Goal: Task Accomplishment & Management: Complete application form

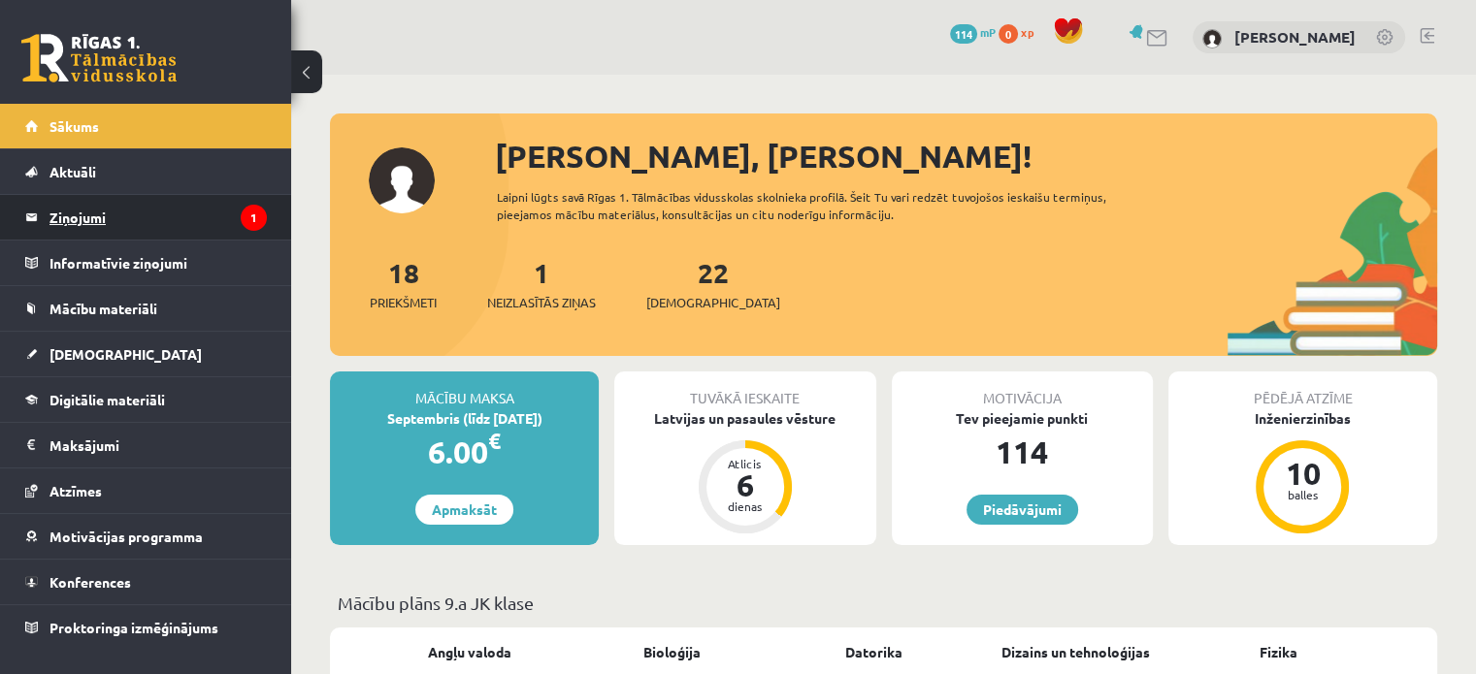
click at [202, 209] on legend "Ziņojumi 1" at bounding box center [157, 217] width 217 height 45
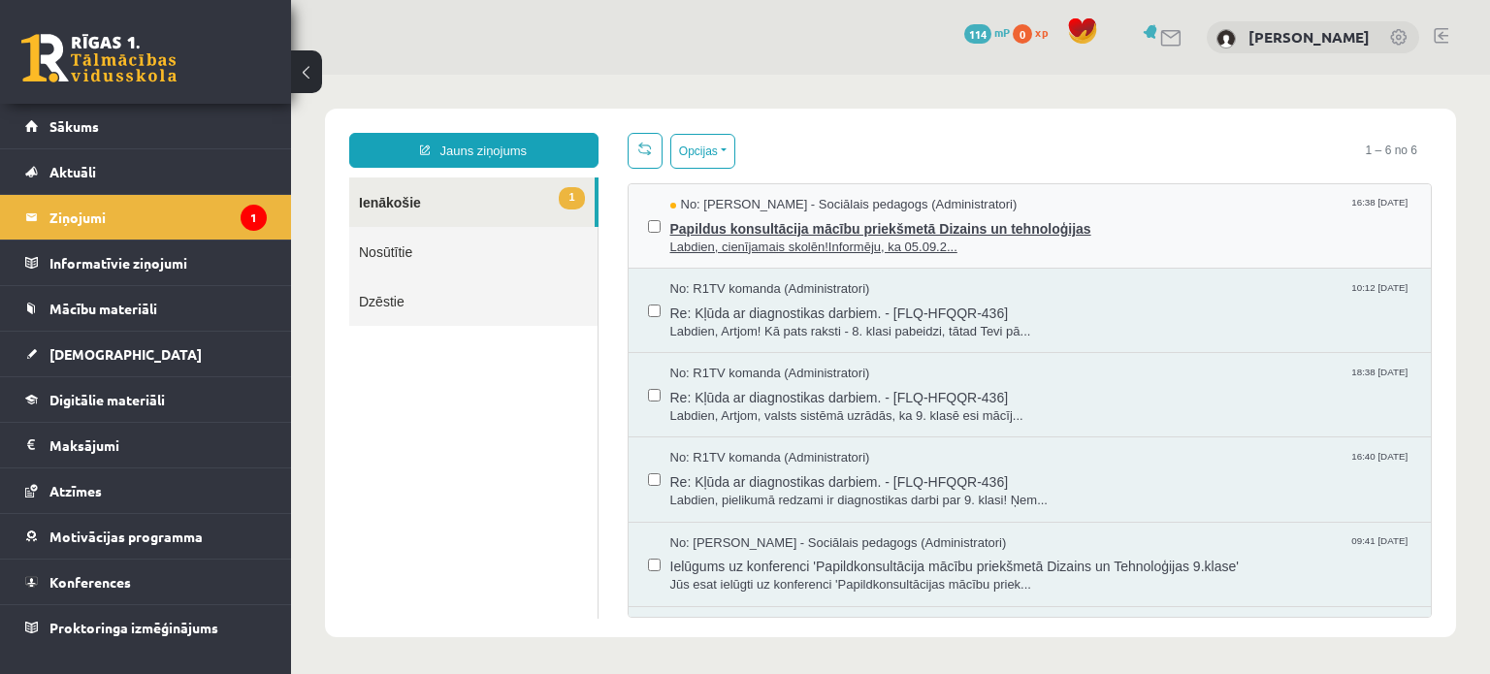
click at [900, 240] on span "Labdien, cienījamais skolēn!Informēju, ka 05.09.2..." at bounding box center [1042, 248] width 742 height 18
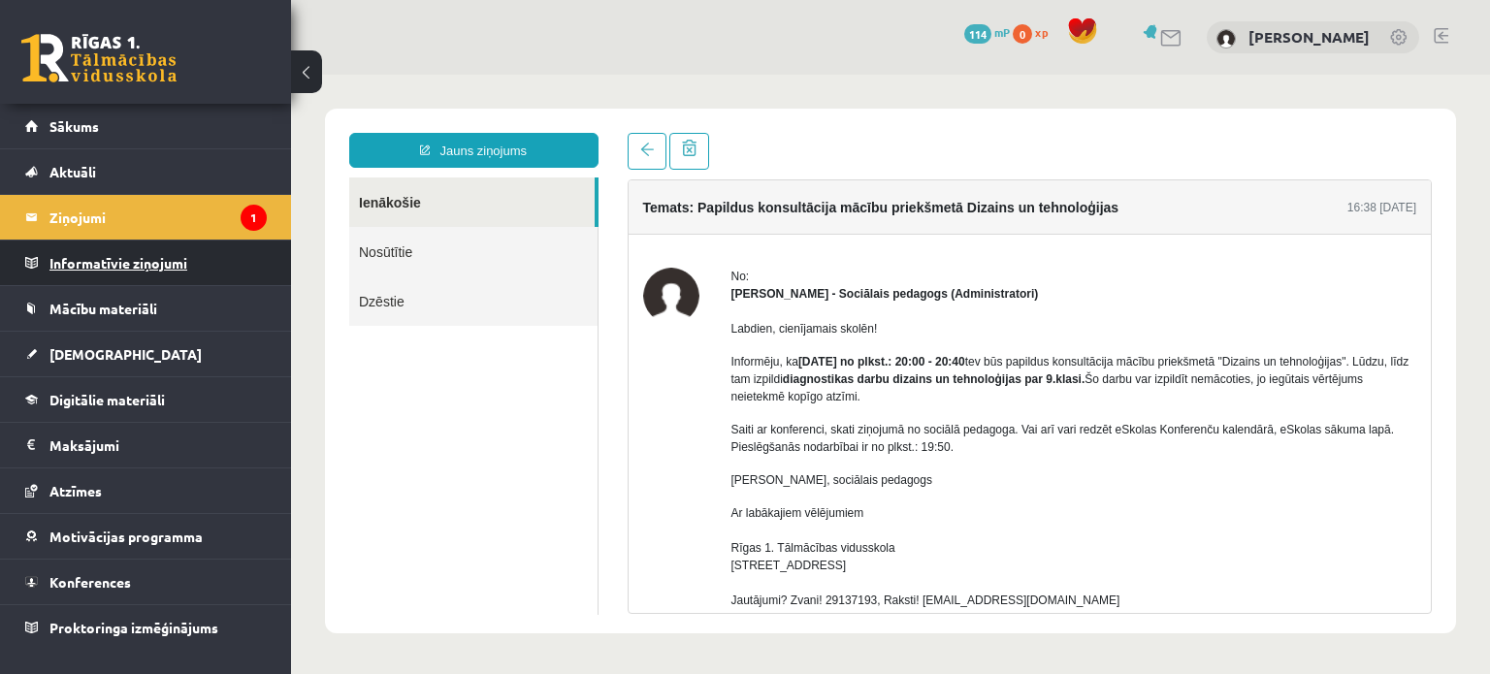
click at [159, 265] on legend "Informatīvie ziņojumi 0" at bounding box center [157, 263] width 217 height 45
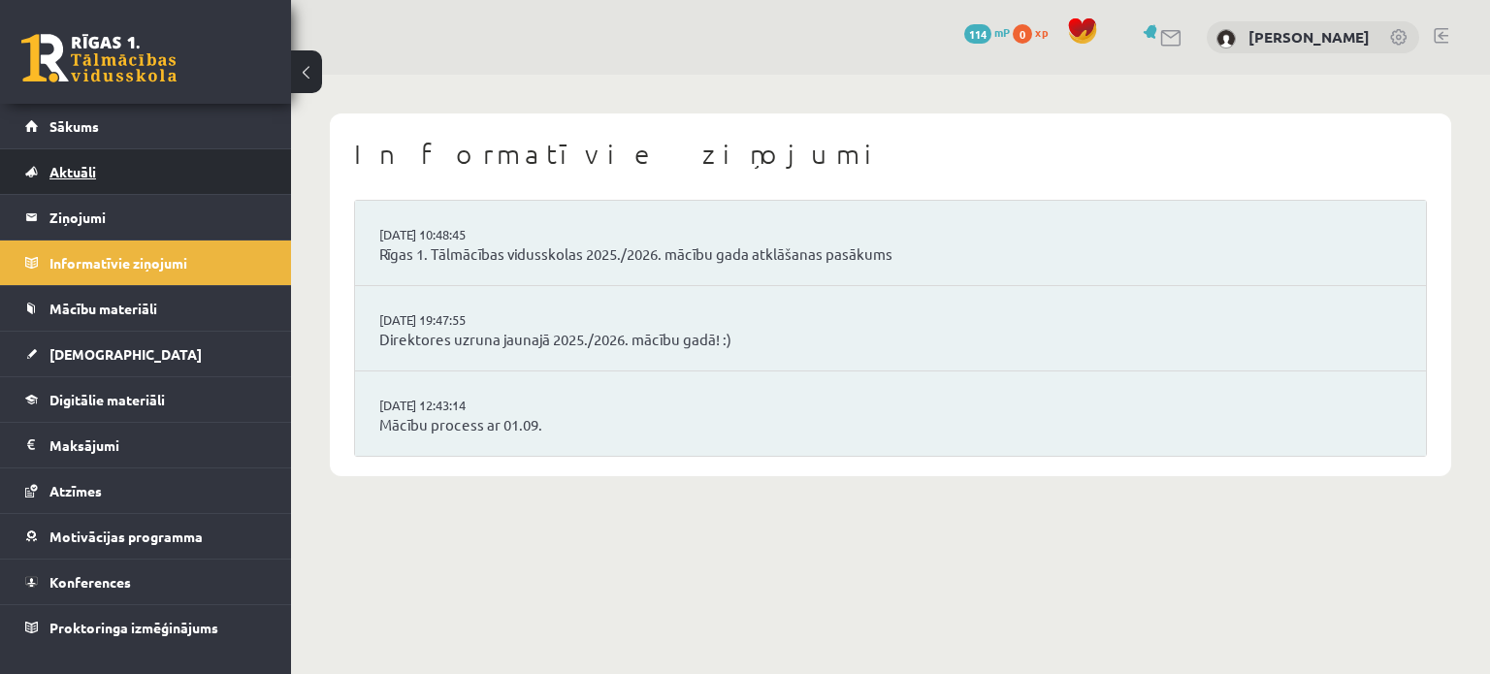
click at [149, 169] on link "Aktuāli" at bounding box center [146, 171] width 242 height 45
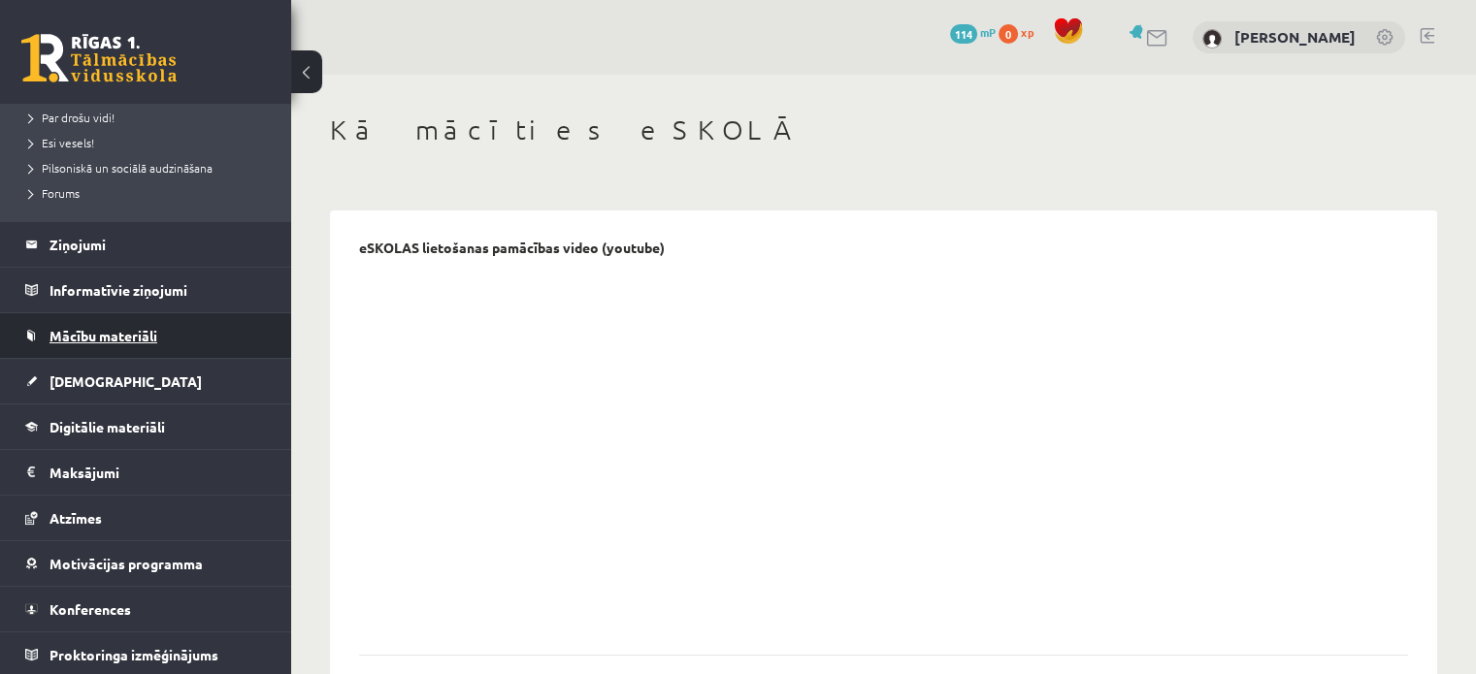
click at [126, 328] on span "Mācību materiāli" at bounding box center [103, 335] width 108 height 17
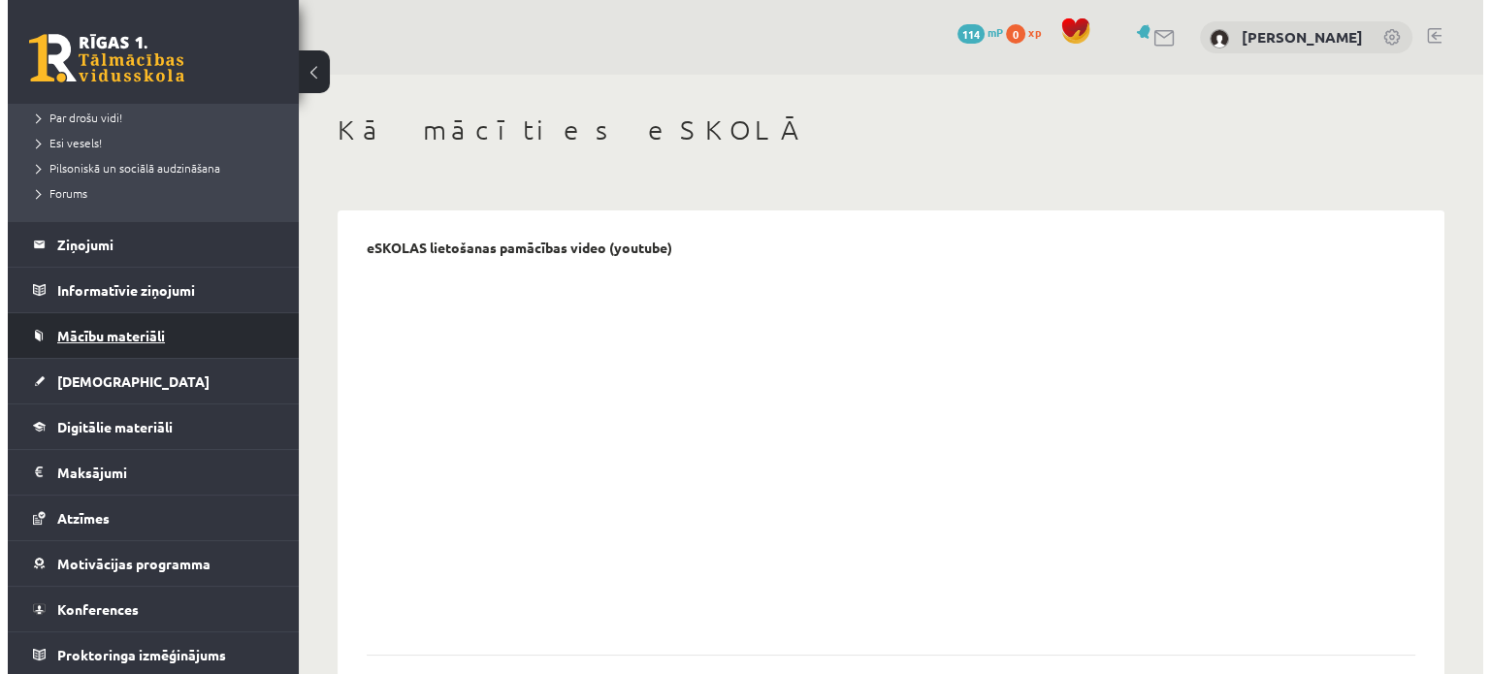
scroll to position [131, 0]
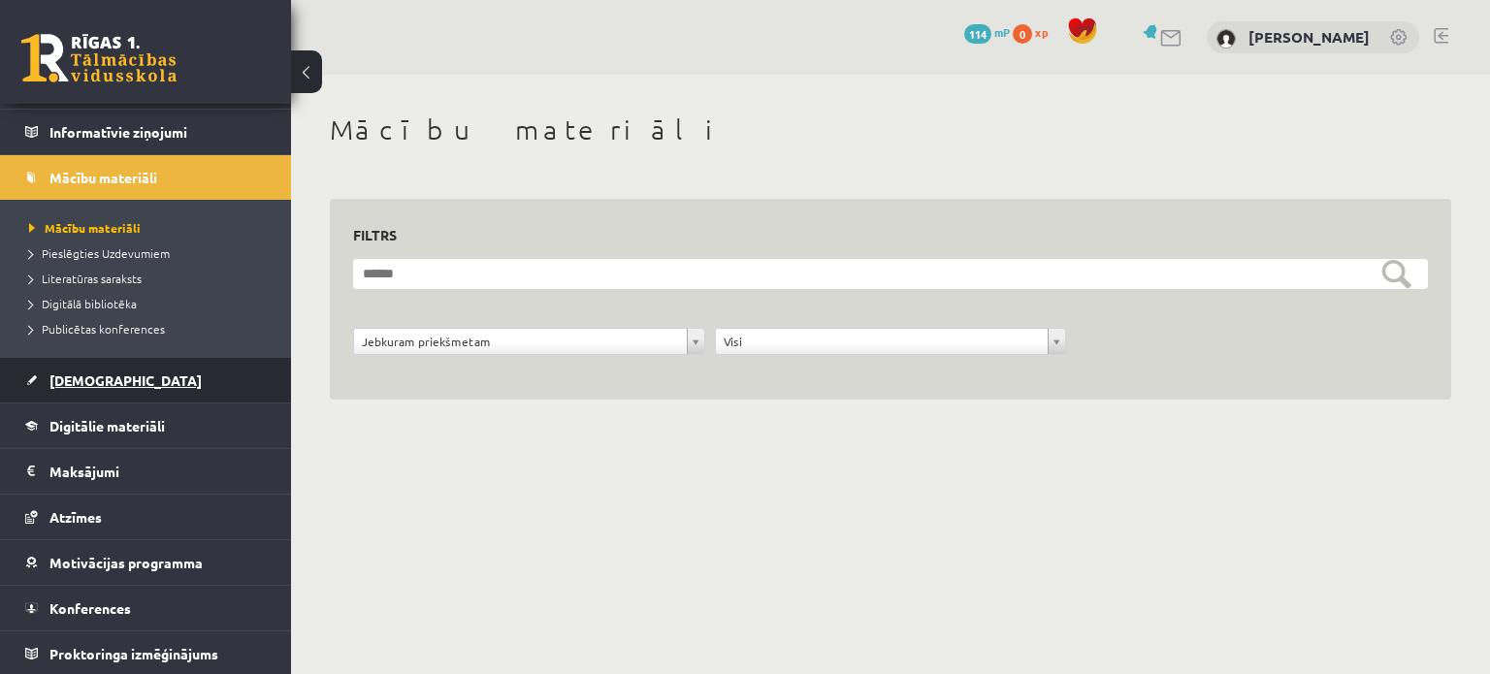
click at [126, 371] on link "[DEMOGRAPHIC_DATA]" at bounding box center [146, 380] width 242 height 45
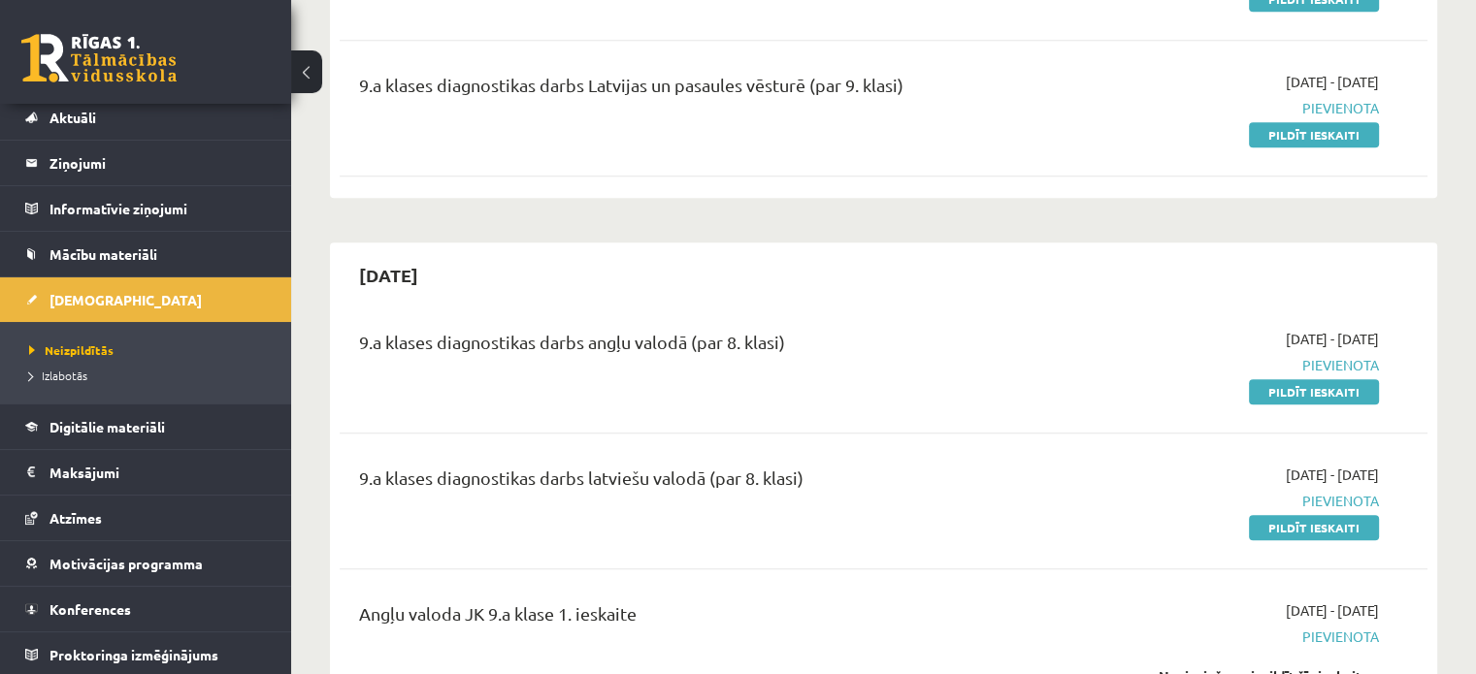
scroll to position [1650, 0]
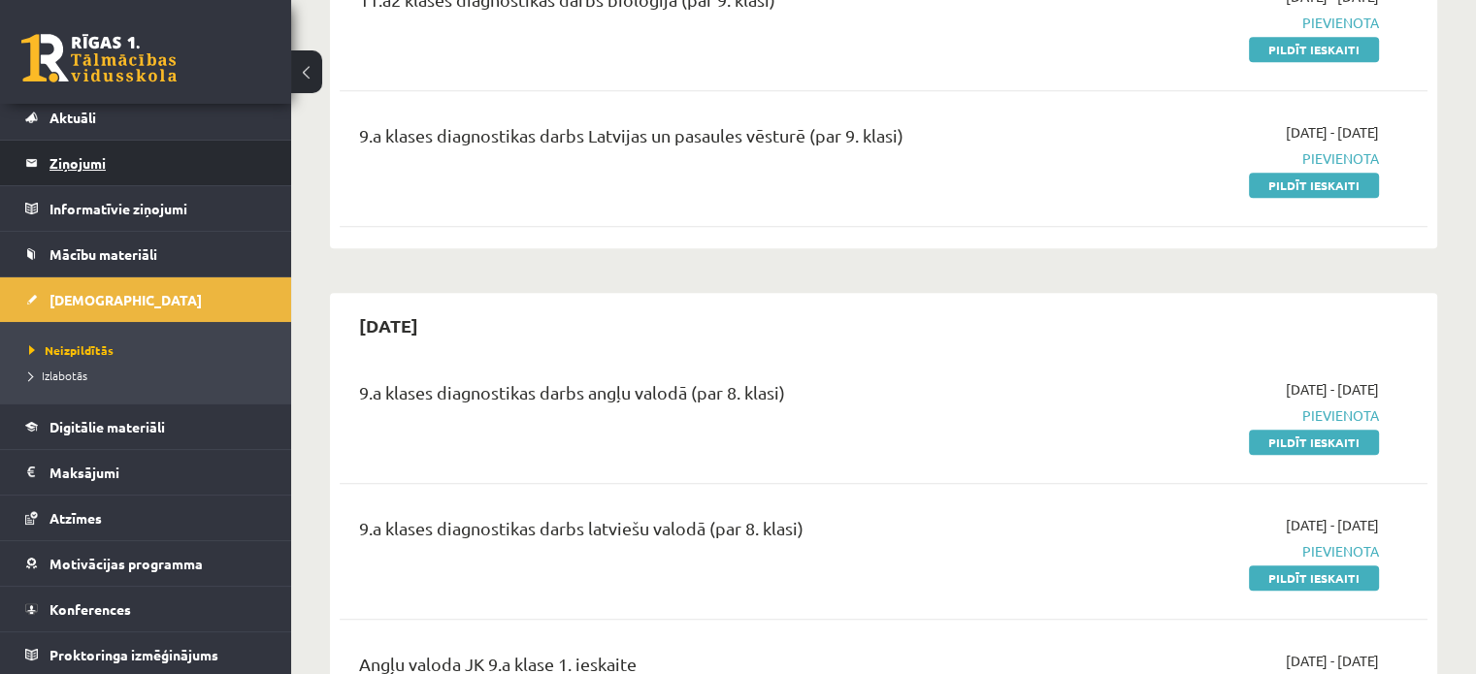
click at [144, 178] on legend "Ziņojumi 1" at bounding box center [157, 163] width 217 height 45
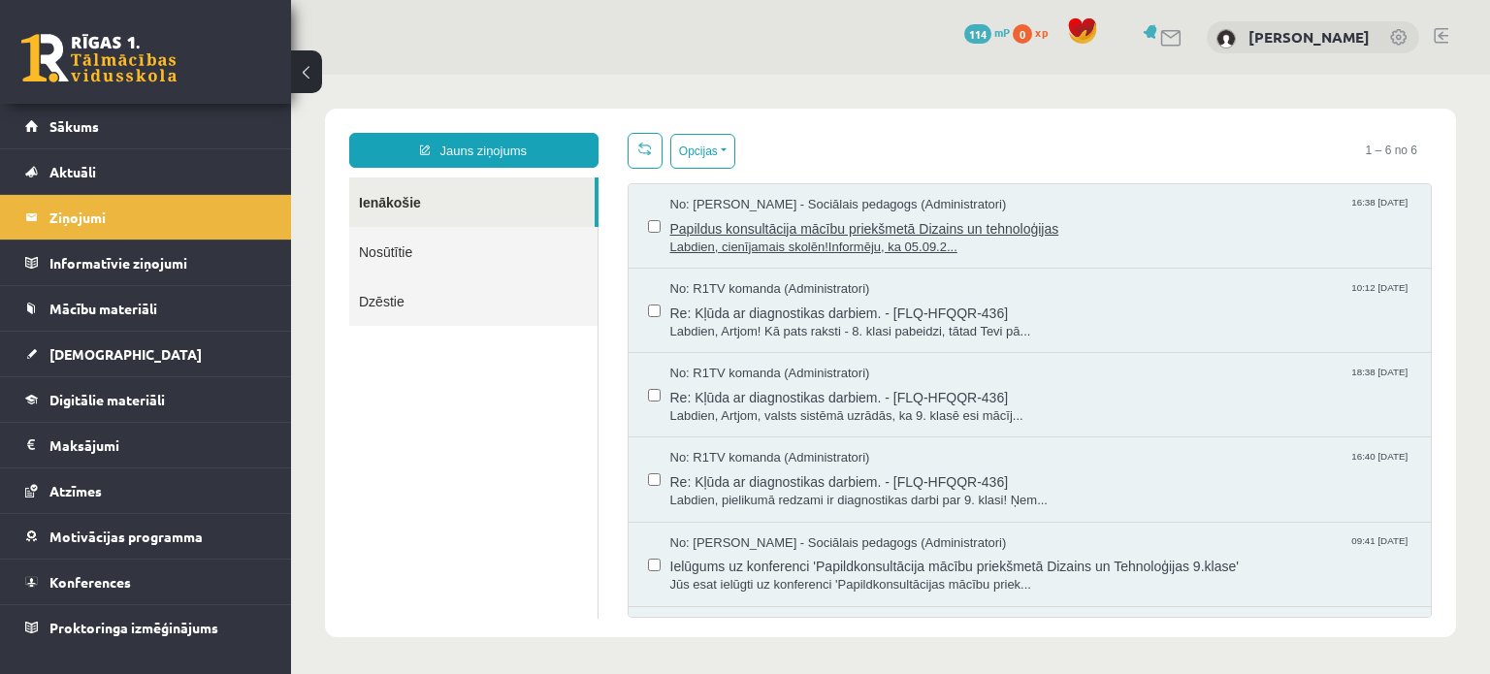
click at [817, 196] on span "No: Dagnija Gaubšteina - Sociālais pedagogs (Administratori)" at bounding box center [839, 205] width 337 height 18
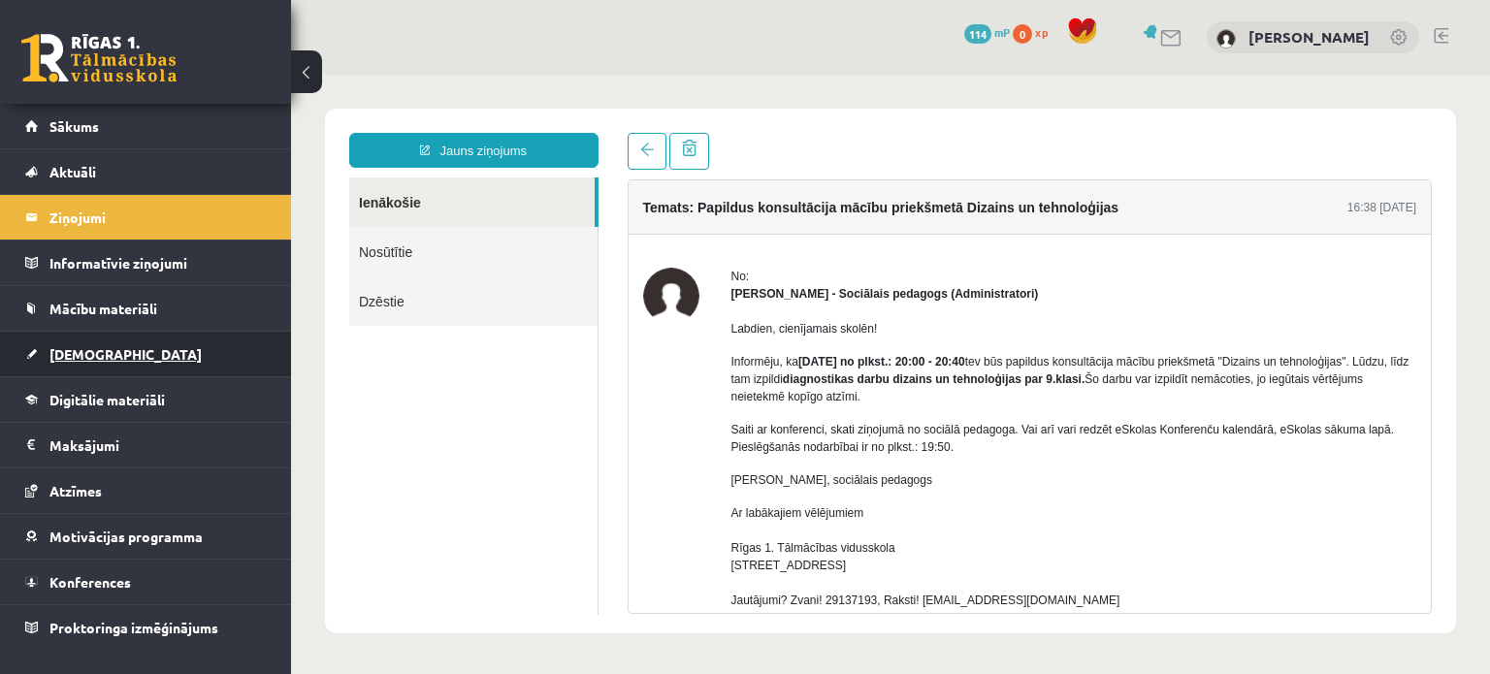
click at [109, 362] on link "[DEMOGRAPHIC_DATA]" at bounding box center [146, 354] width 242 height 45
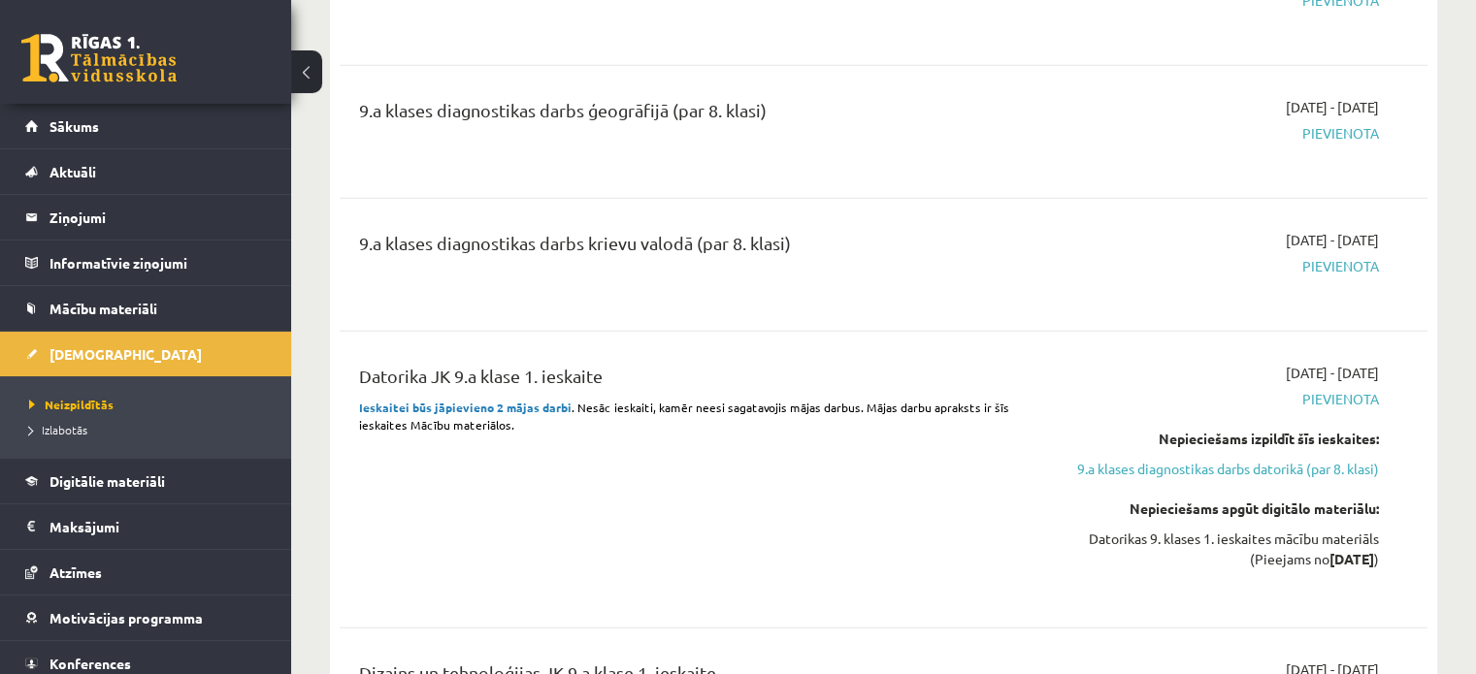
scroll to position [5725, 0]
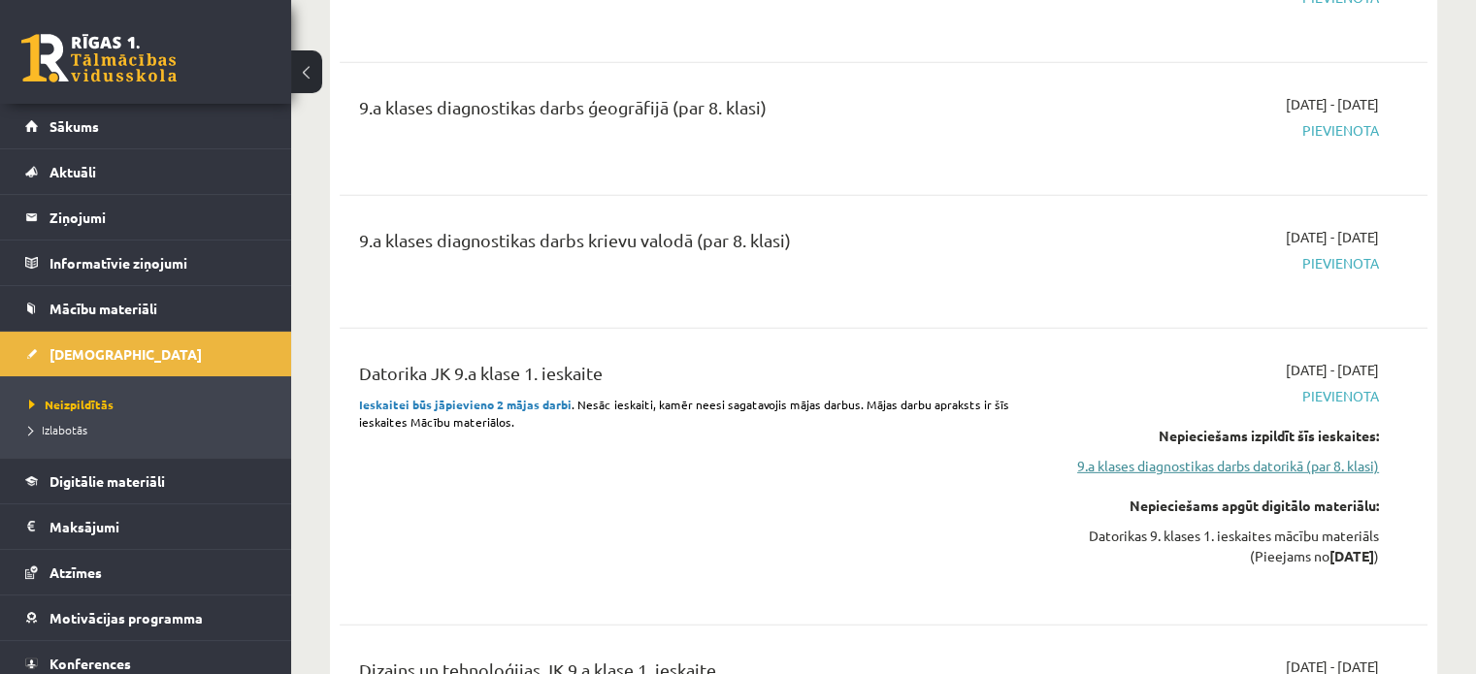
click at [1215, 456] on link "9.a klases diagnostikas darbs datorikā (par 8. klasi)" at bounding box center [1219, 466] width 320 height 20
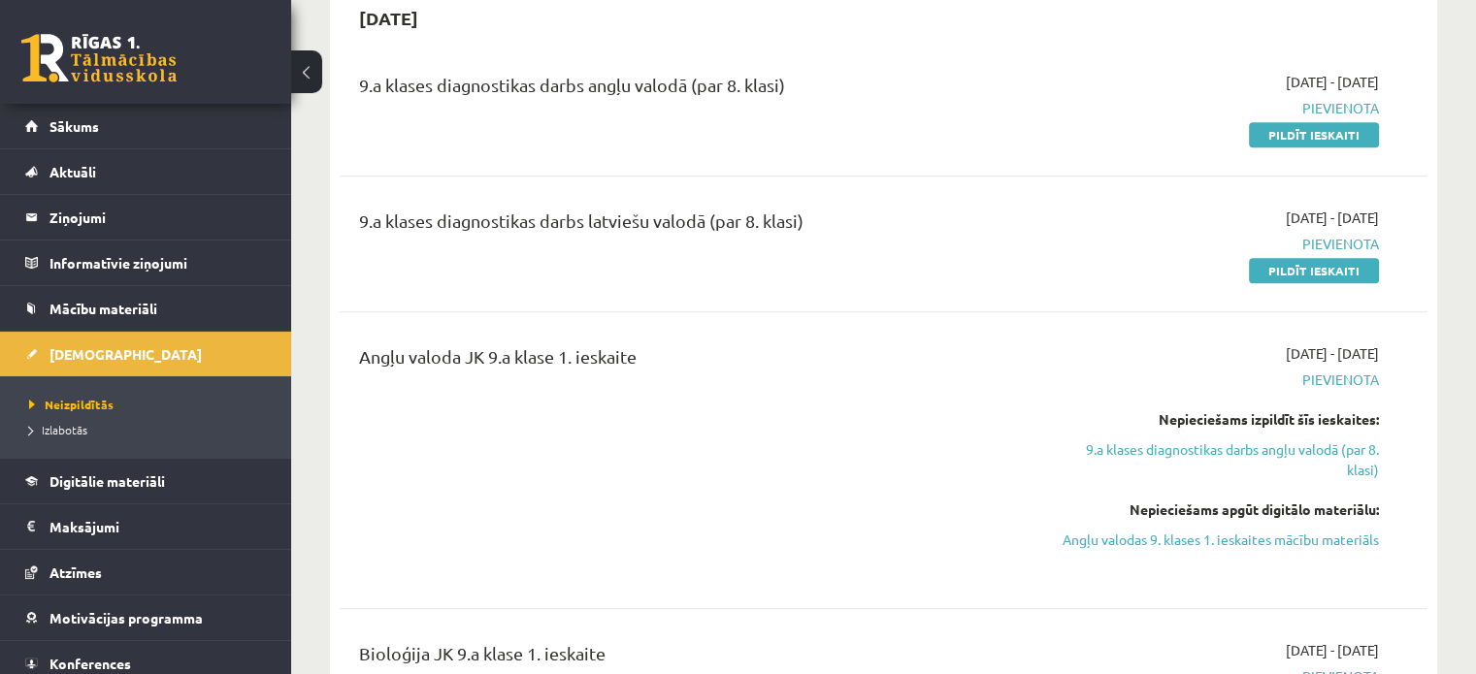
scroll to position [1844, 0]
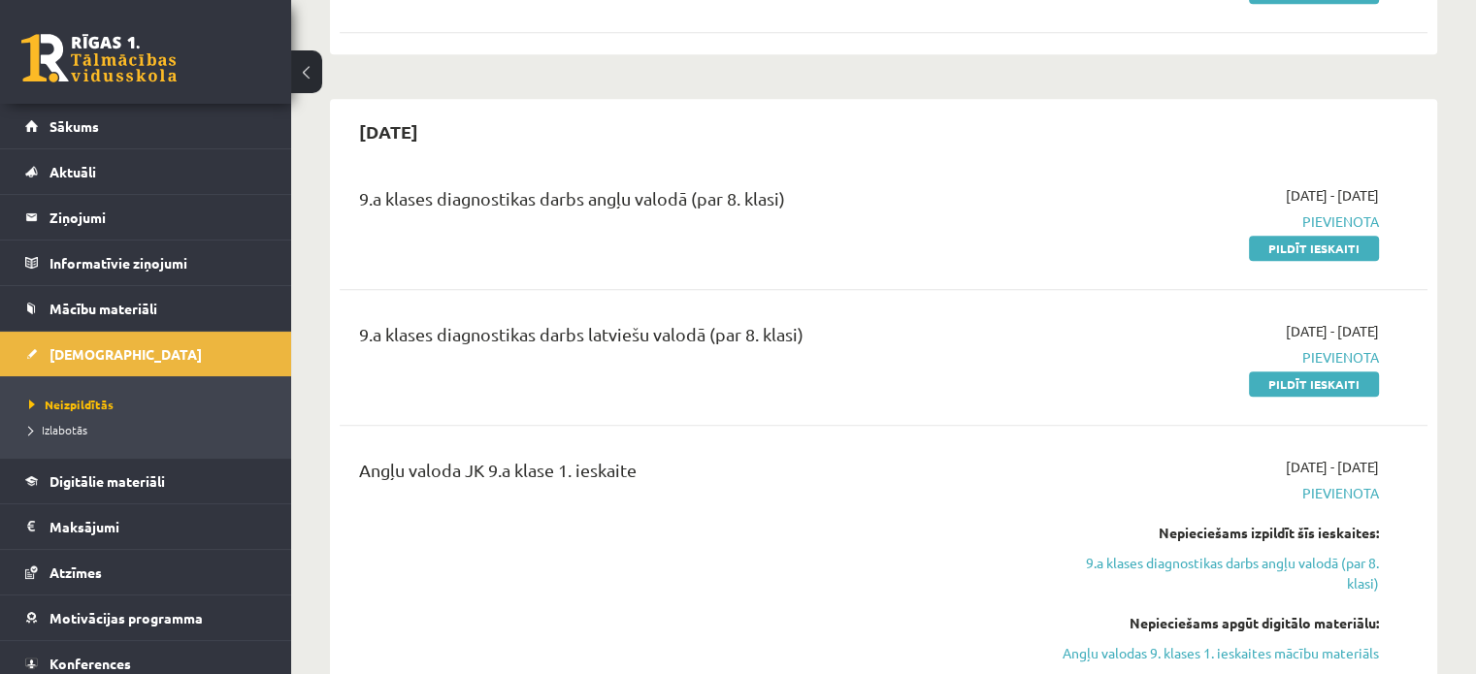
click at [1393, 230] on div "9.a klases diagnostikas darbs angļu valodā (par 8. klasi) 2025-09-01 - 2025-09-…" at bounding box center [883, 221] width 1049 height 73
click at [1366, 221] on span "Pievienota" at bounding box center [1219, 222] width 320 height 20
click at [1348, 385] on link "Pildīt ieskaiti" at bounding box center [1314, 384] width 130 height 25
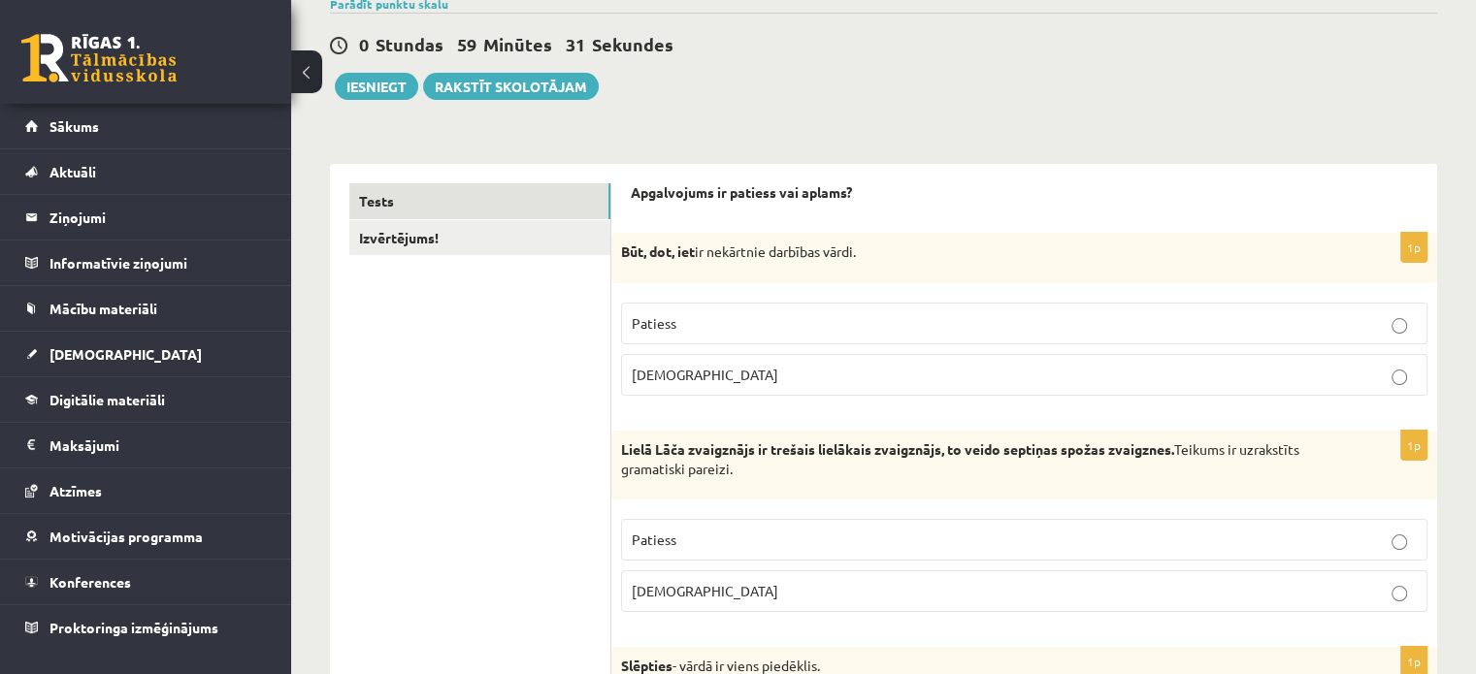
scroll to position [194, 0]
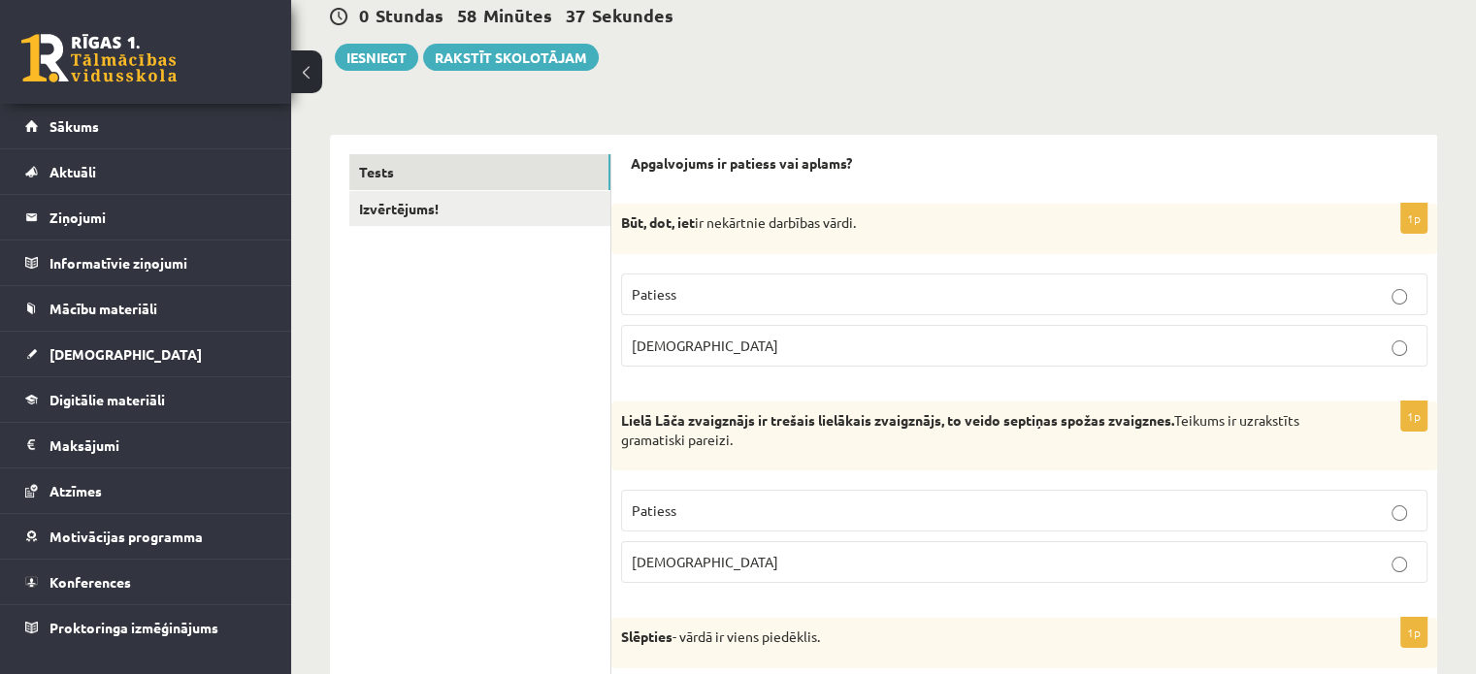
click at [1407, 301] on p "Patiess" at bounding box center [1024, 294] width 785 height 20
click at [718, 573] on label "[DEMOGRAPHIC_DATA]" at bounding box center [1024, 562] width 806 height 42
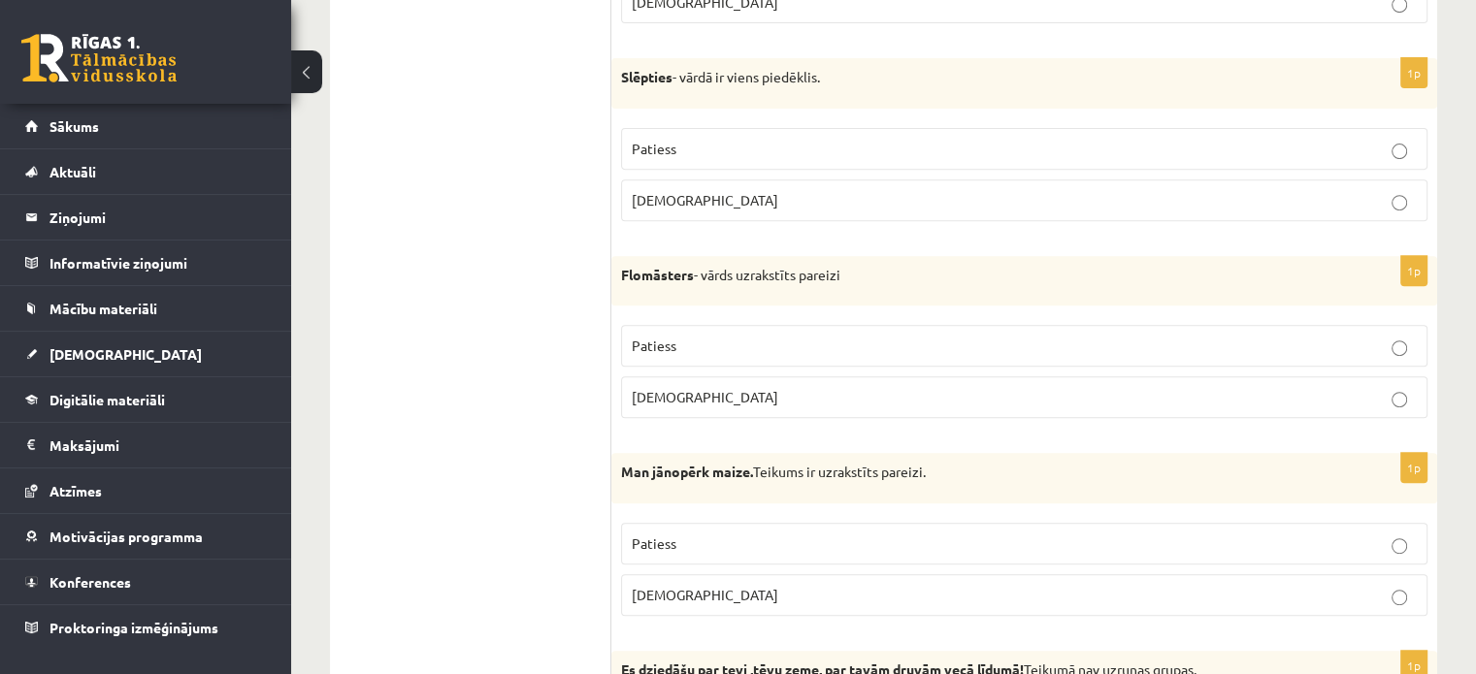
scroll to position [776, 0]
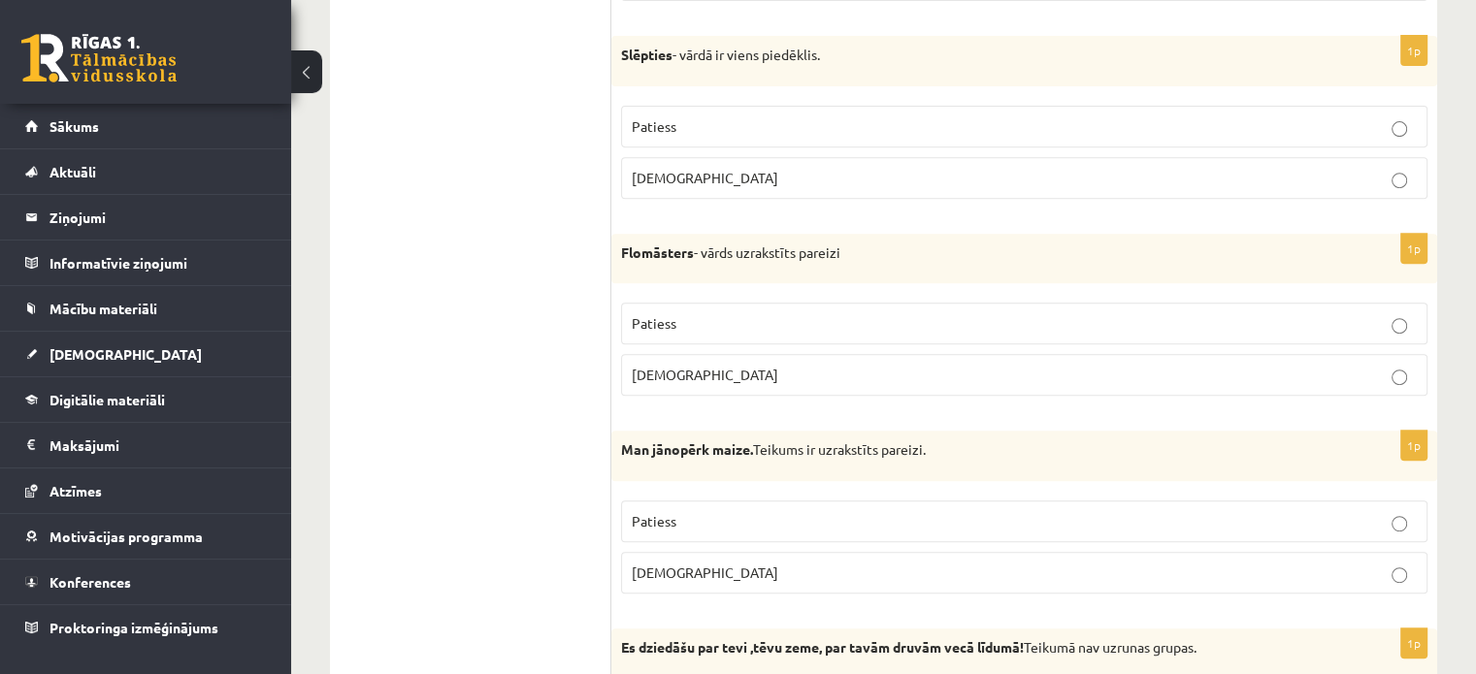
click at [1370, 126] on p "Patiess" at bounding box center [1024, 126] width 785 height 20
click at [1229, 332] on label "Patiess" at bounding box center [1024, 324] width 806 height 42
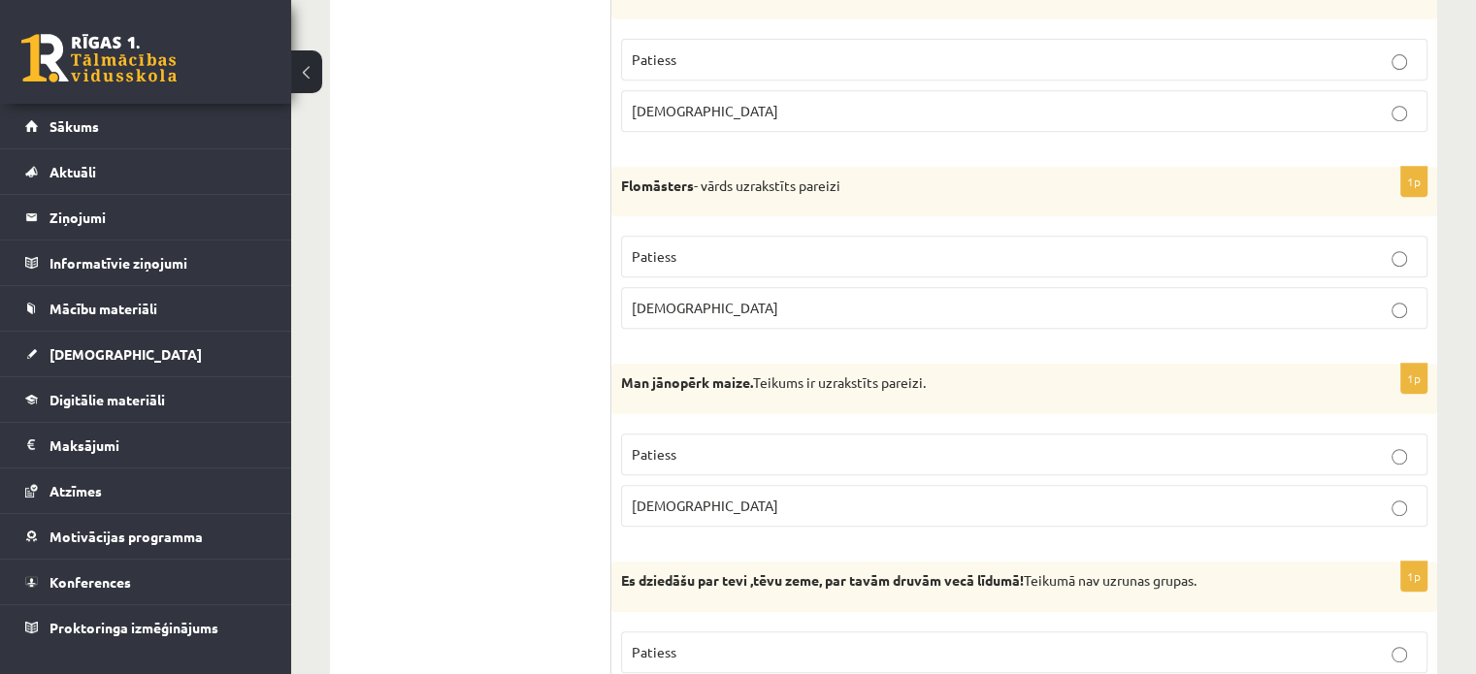
scroll to position [873, 0]
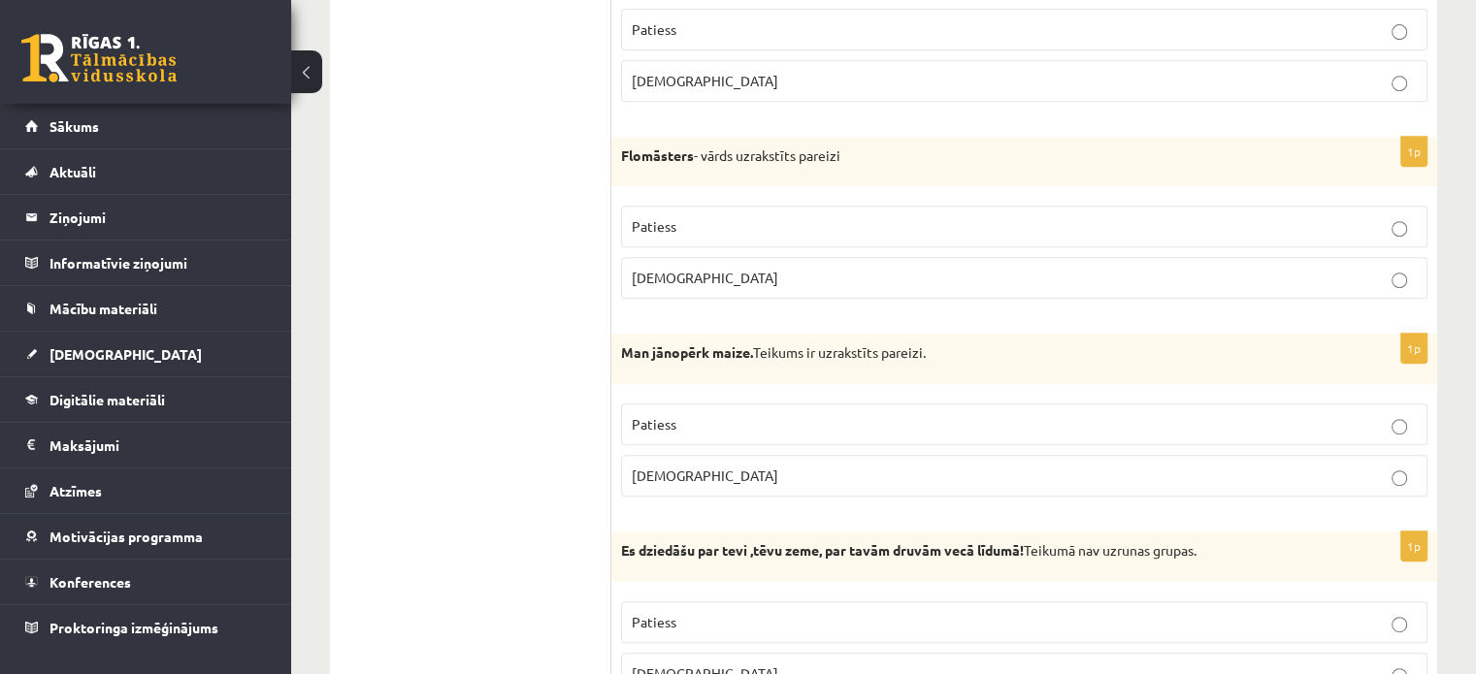
click at [1162, 416] on p "Patiess" at bounding box center [1024, 424] width 785 height 20
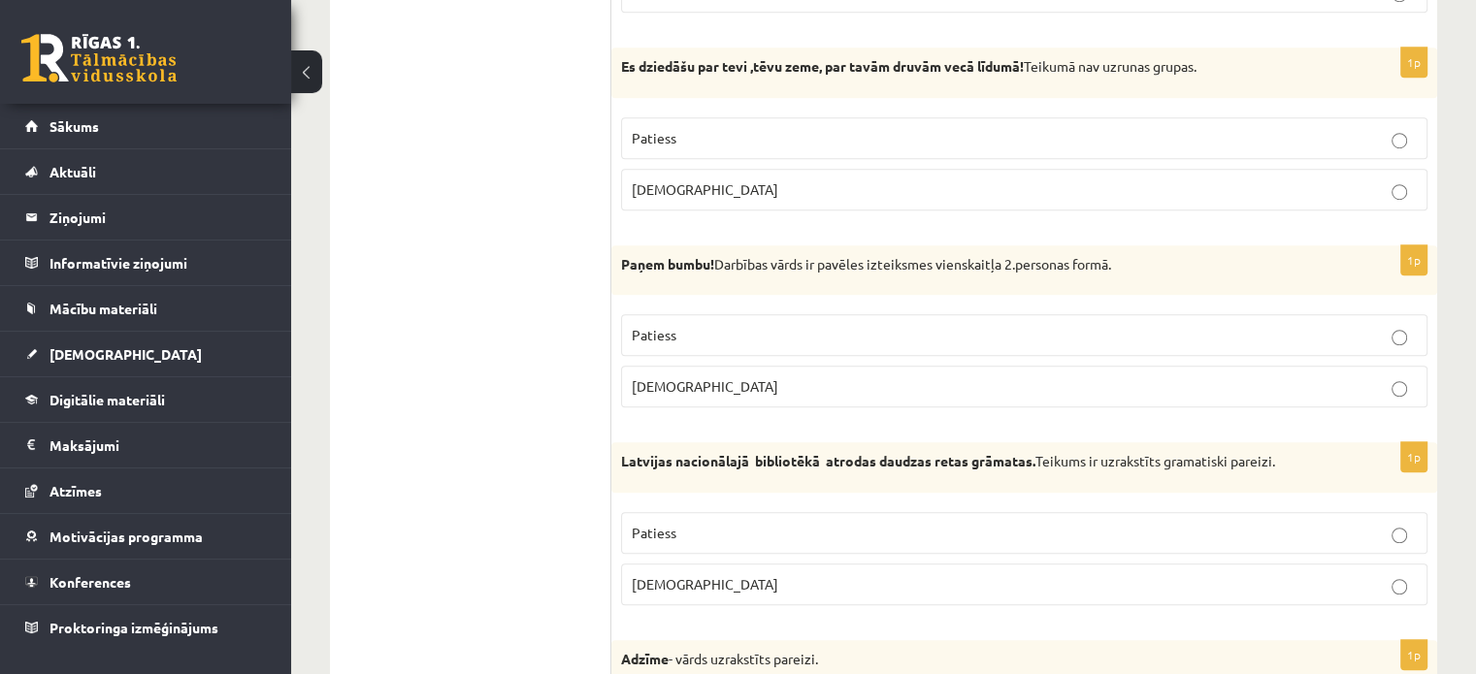
scroll to position [1358, 0]
click at [1408, 194] on label "[DEMOGRAPHIC_DATA]" at bounding box center [1024, 189] width 806 height 42
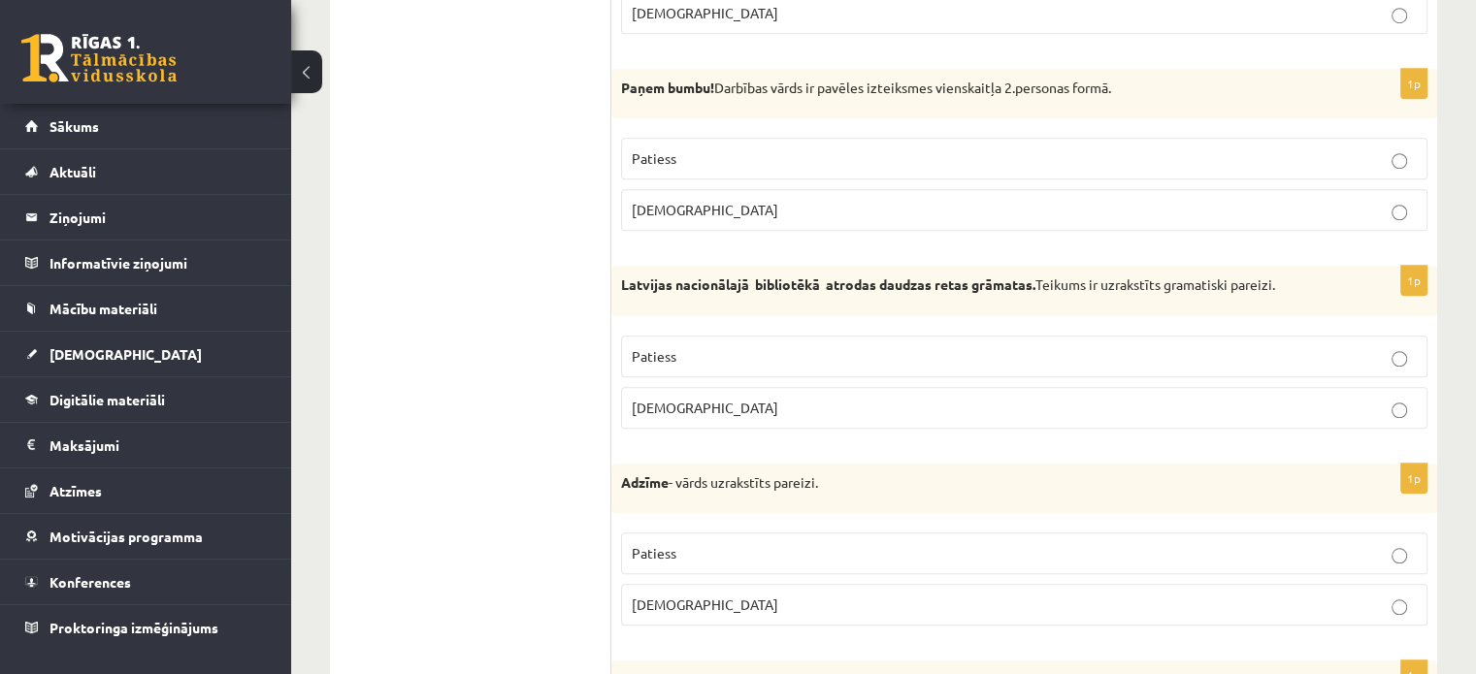
scroll to position [1650, 0]
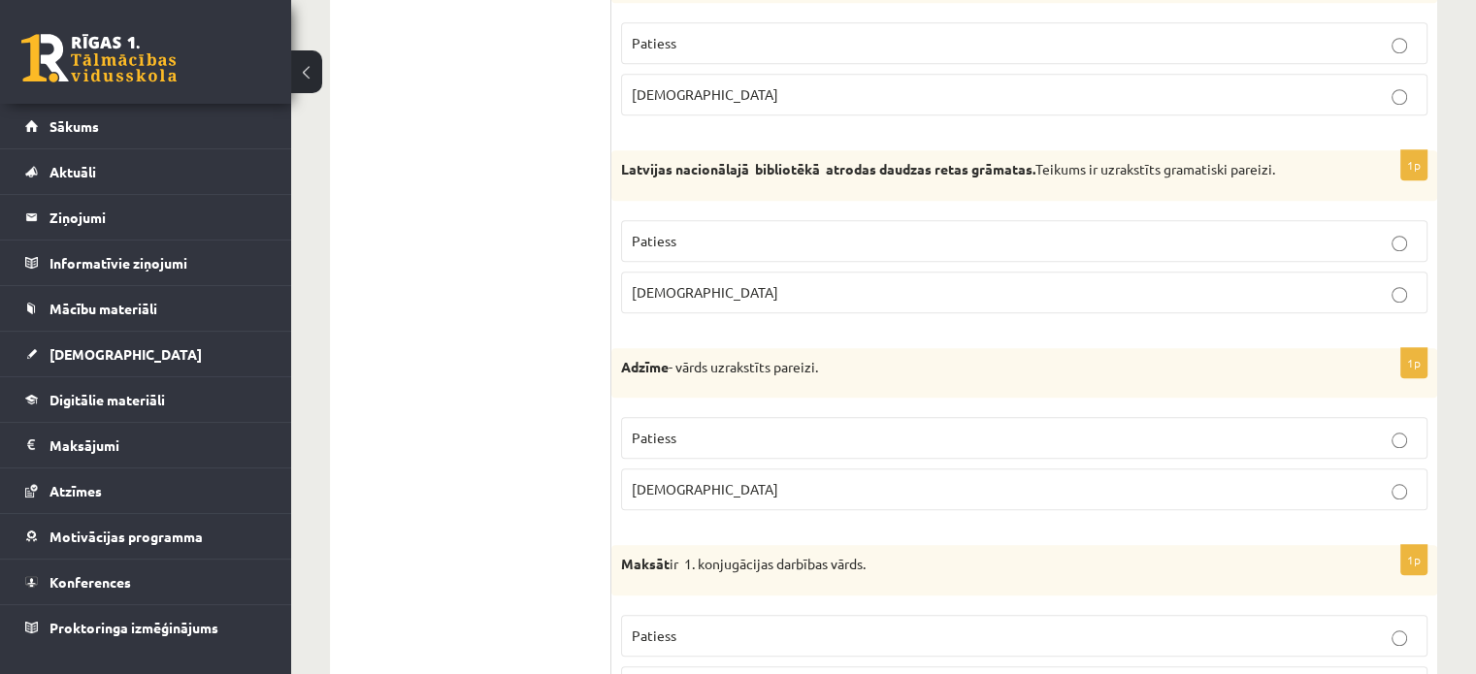
click at [1390, 248] on label "Patiess" at bounding box center [1024, 241] width 806 height 42
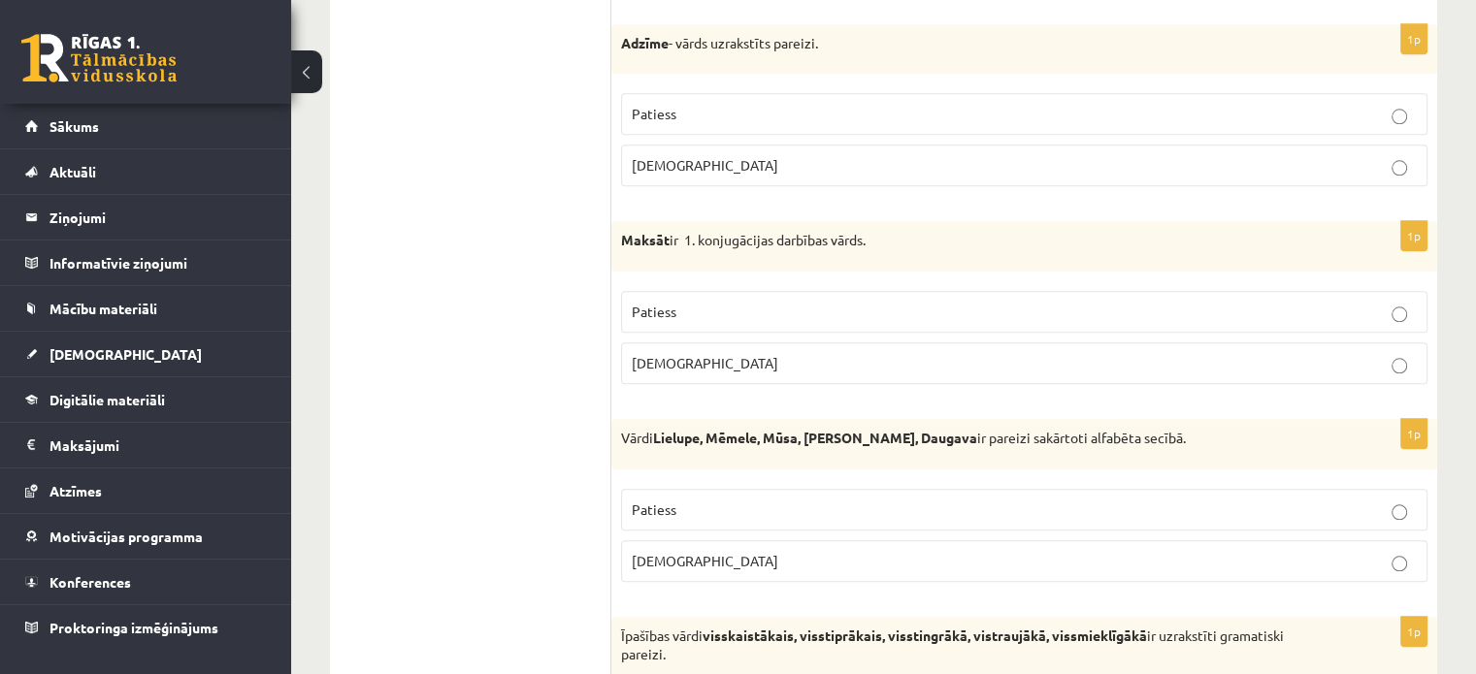
scroll to position [1941, 0]
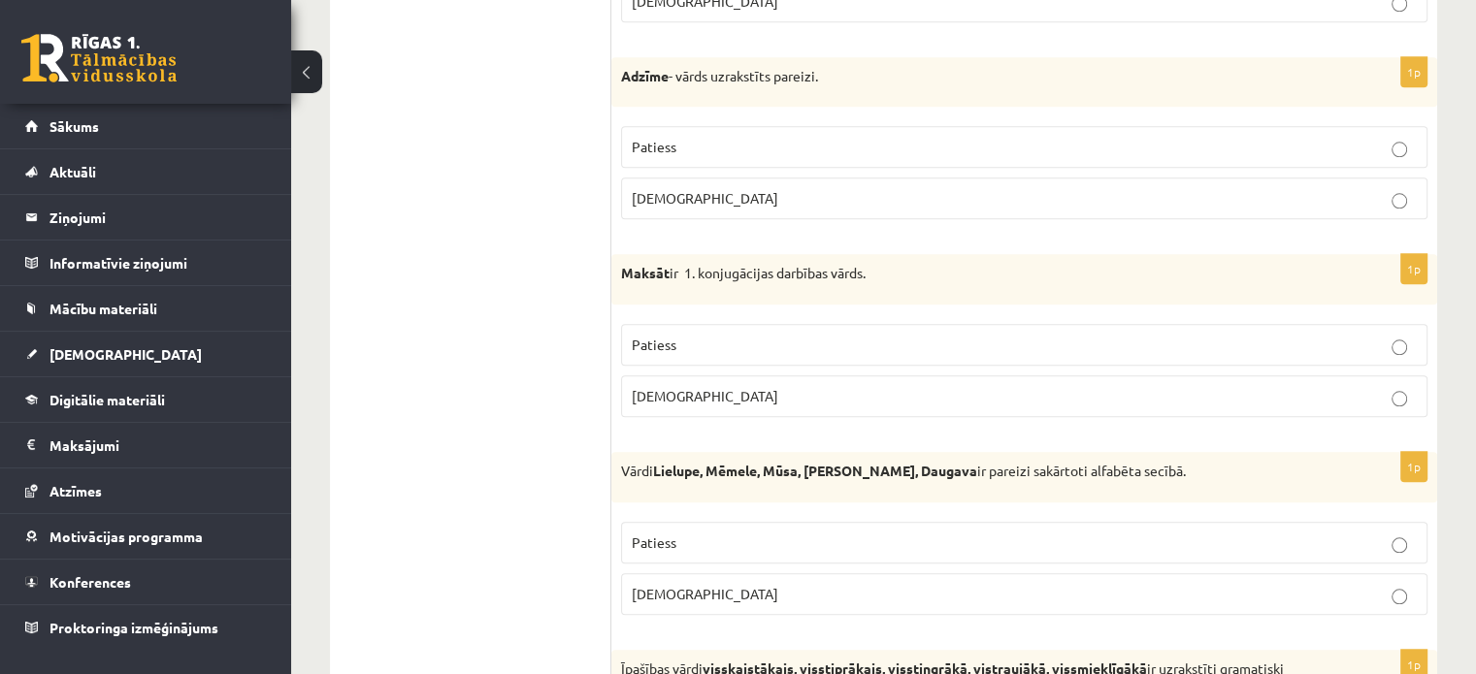
click at [927, 376] on label "[DEMOGRAPHIC_DATA]" at bounding box center [1024, 397] width 806 height 42
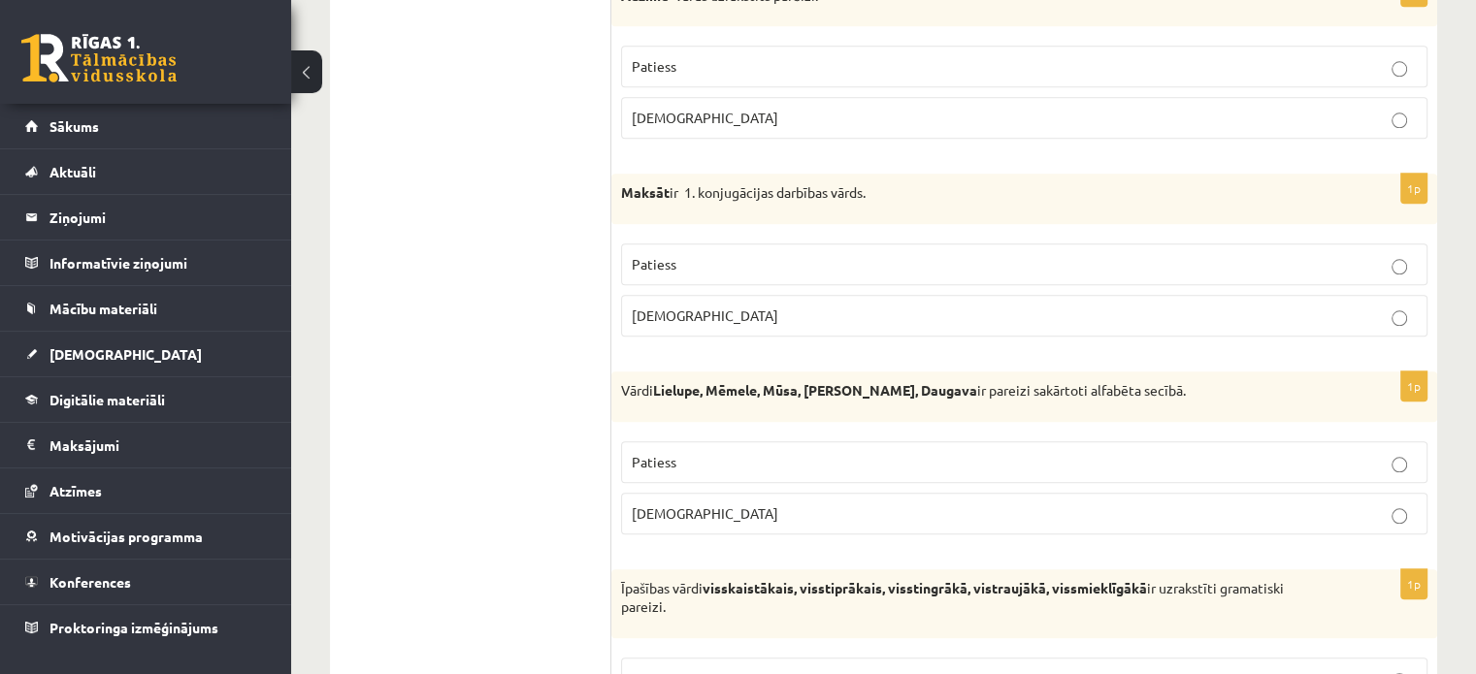
scroll to position [2135, 0]
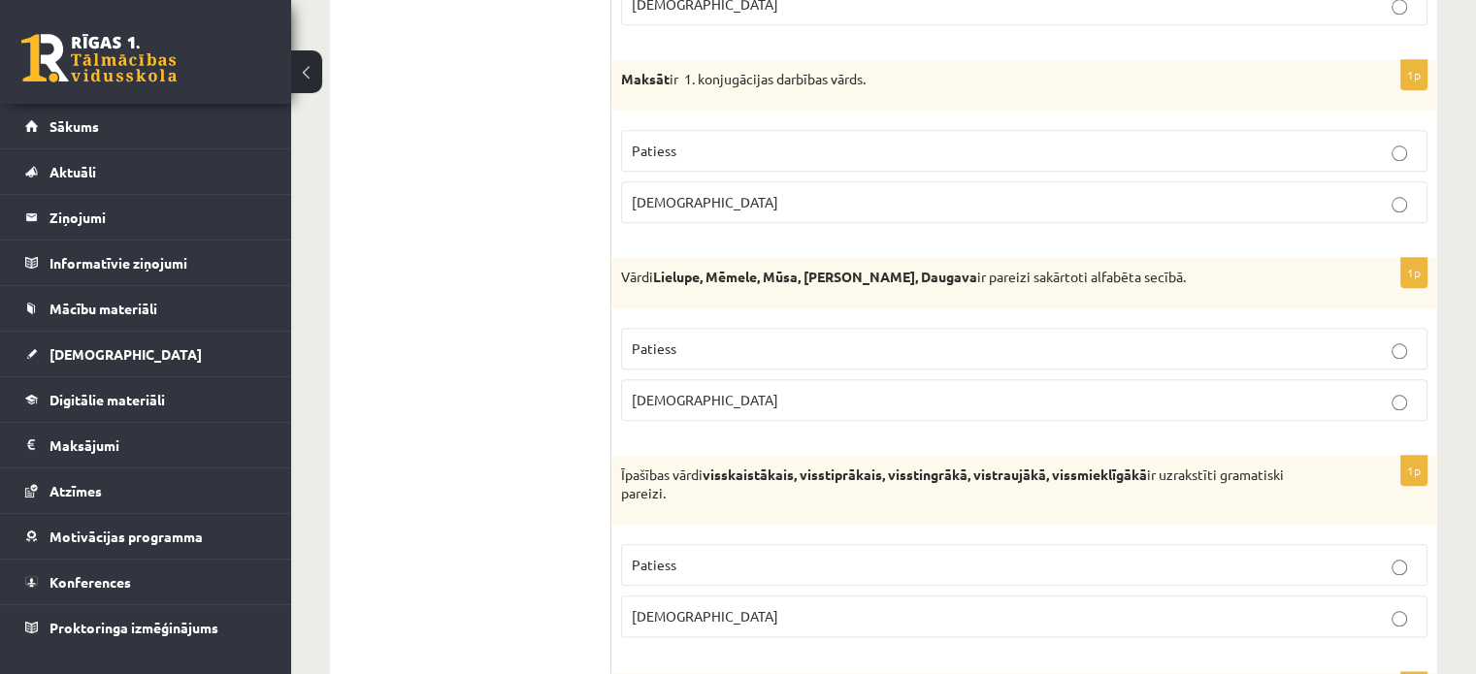
click at [922, 390] on p "[DEMOGRAPHIC_DATA]" at bounding box center [1024, 400] width 785 height 20
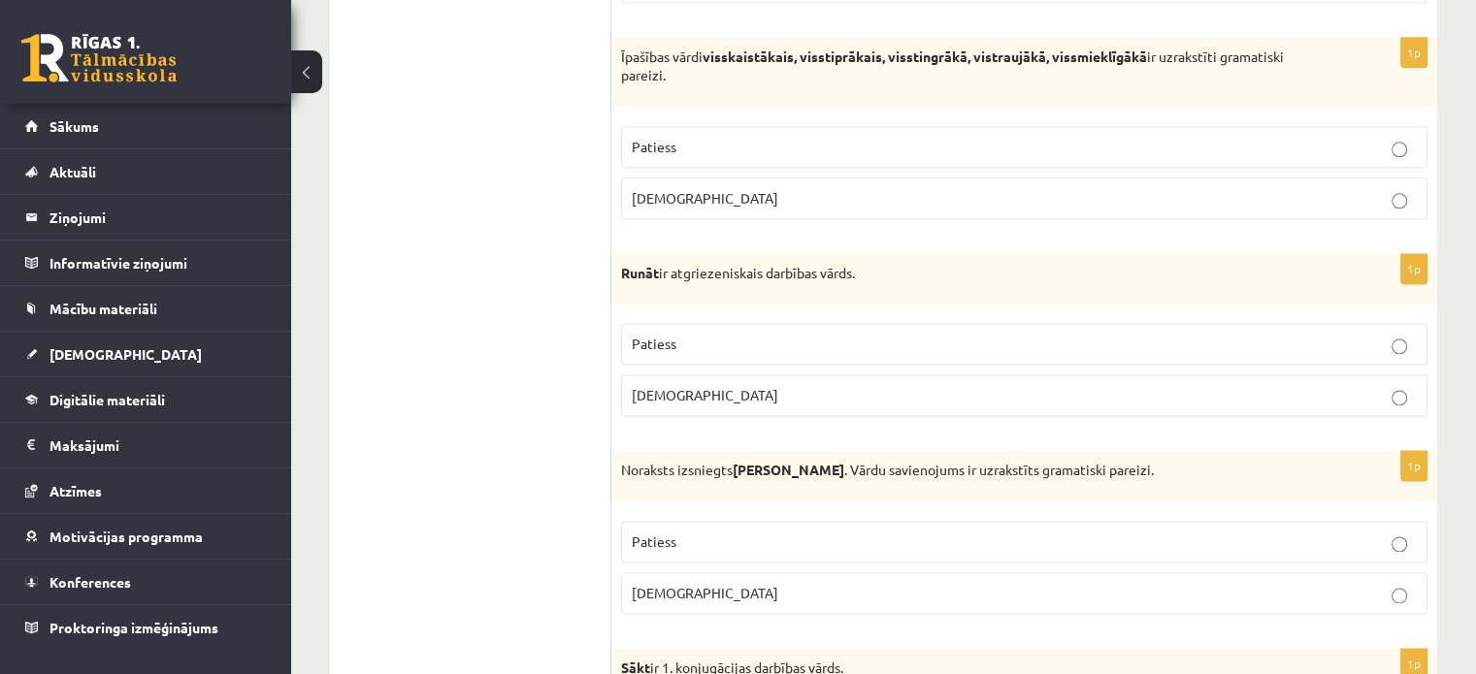
scroll to position [2523, 0]
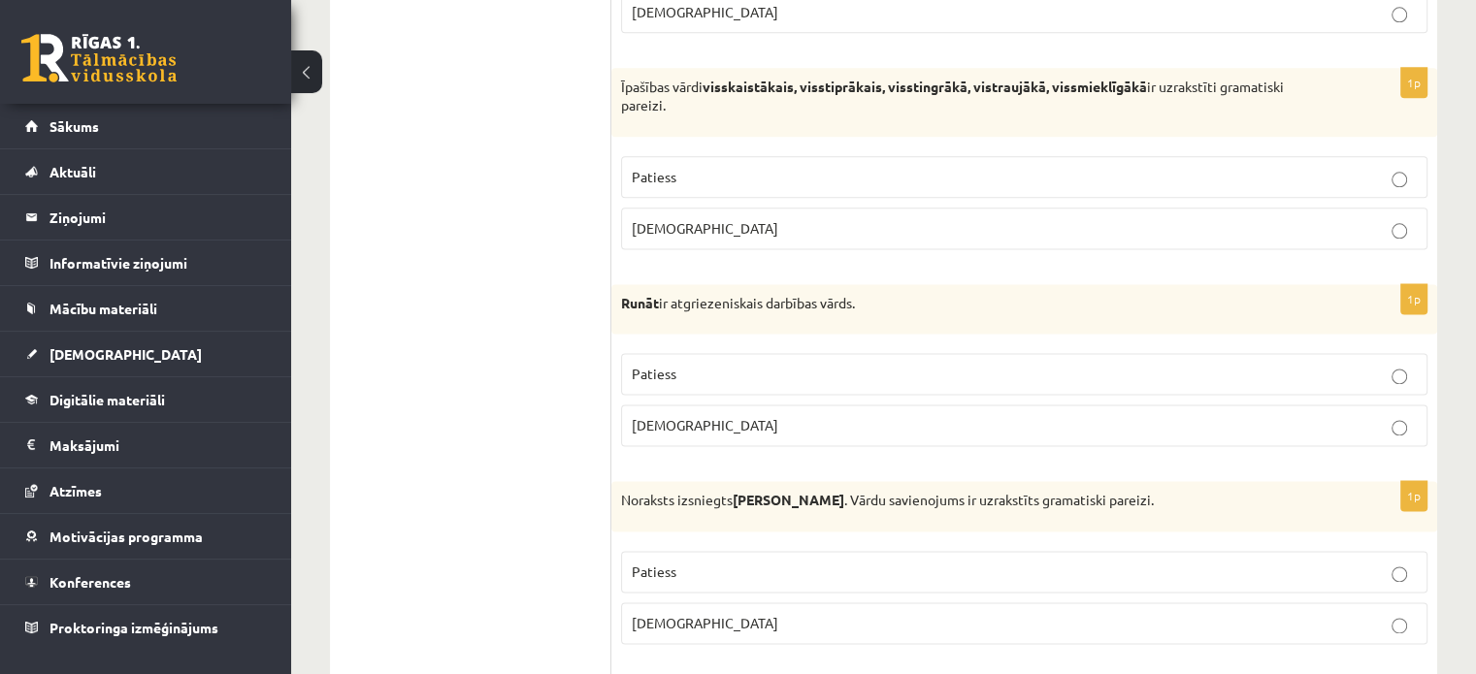
click at [1389, 167] on p "Patiess" at bounding box center [1024, 177] width 785 height 20
click at [962, 415] on p "[DEMOGRAPHIC_DATA]" at bounding box center [1024, 425] width 785 height 20
drag, startPoint x: 617, startPoint y: 488, endPoint x: 693, endPoint y: 503, distance: 77.1
click at [693, 503] on div "Noraksts izsniegts [PERSON_NAME] . Vārdu savienojums ir uzrakstīts gramatiski p…" at bounding box center [1024, 506] width 826 height 50
click at [962, 415] on p "[DEMOGRAPHIC_DATA]" at bounding box center [1024, 425] width 785 height 20
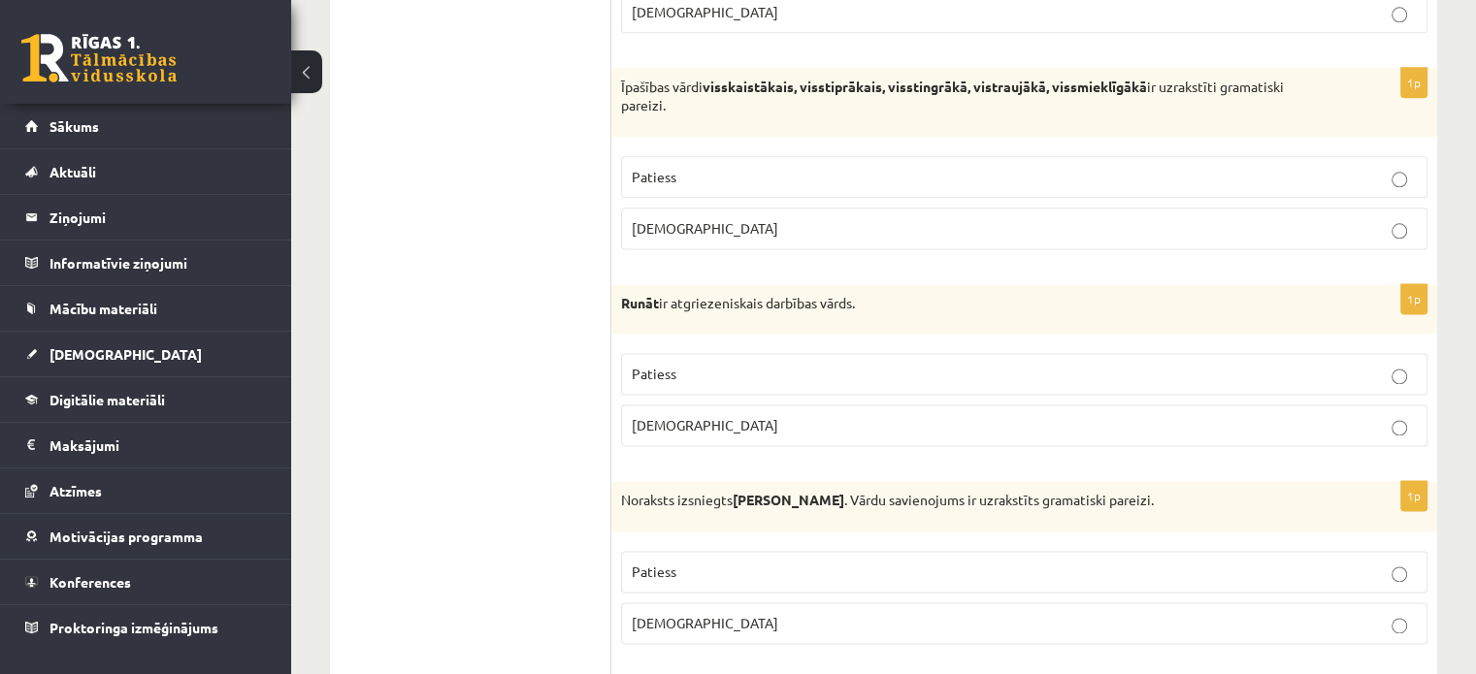
click at [996, 566] on p "Patiess" at bounding box center [1024, 572] width 785 height 20
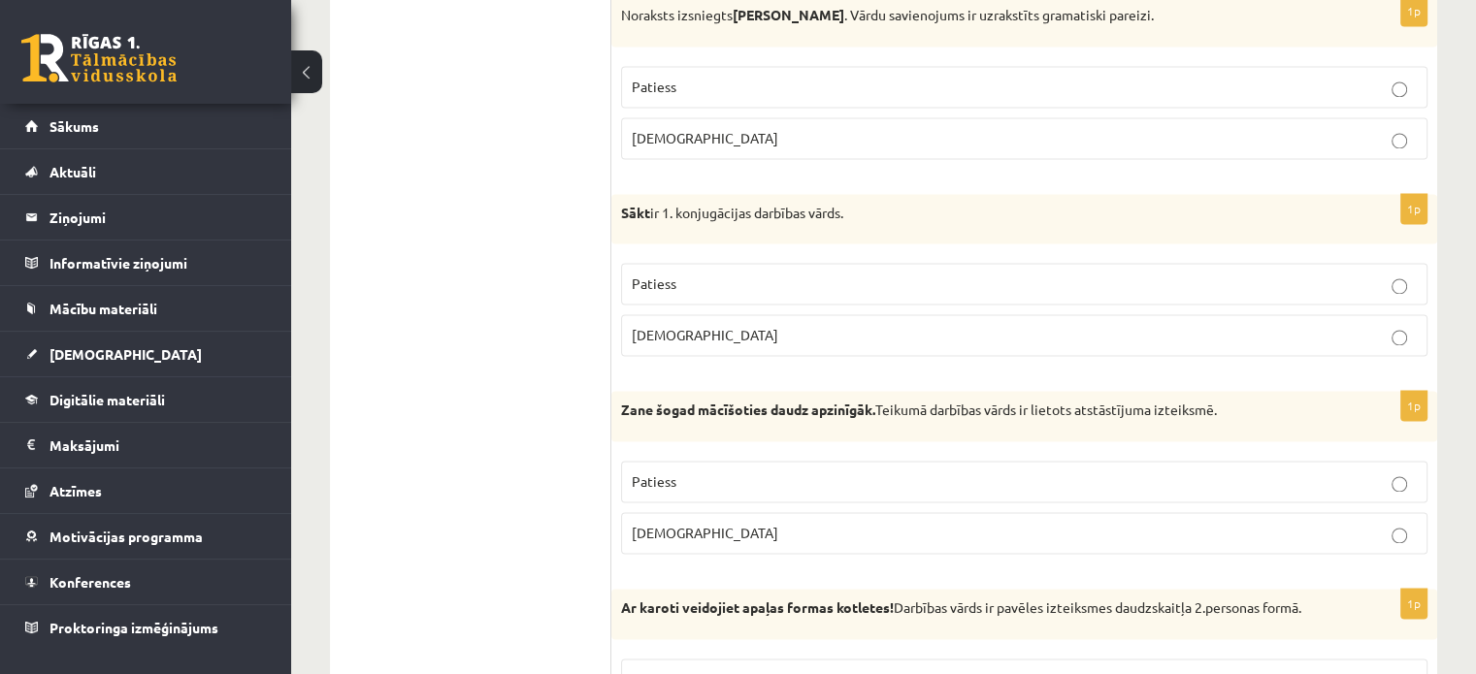
scroll to position [3105, 0]
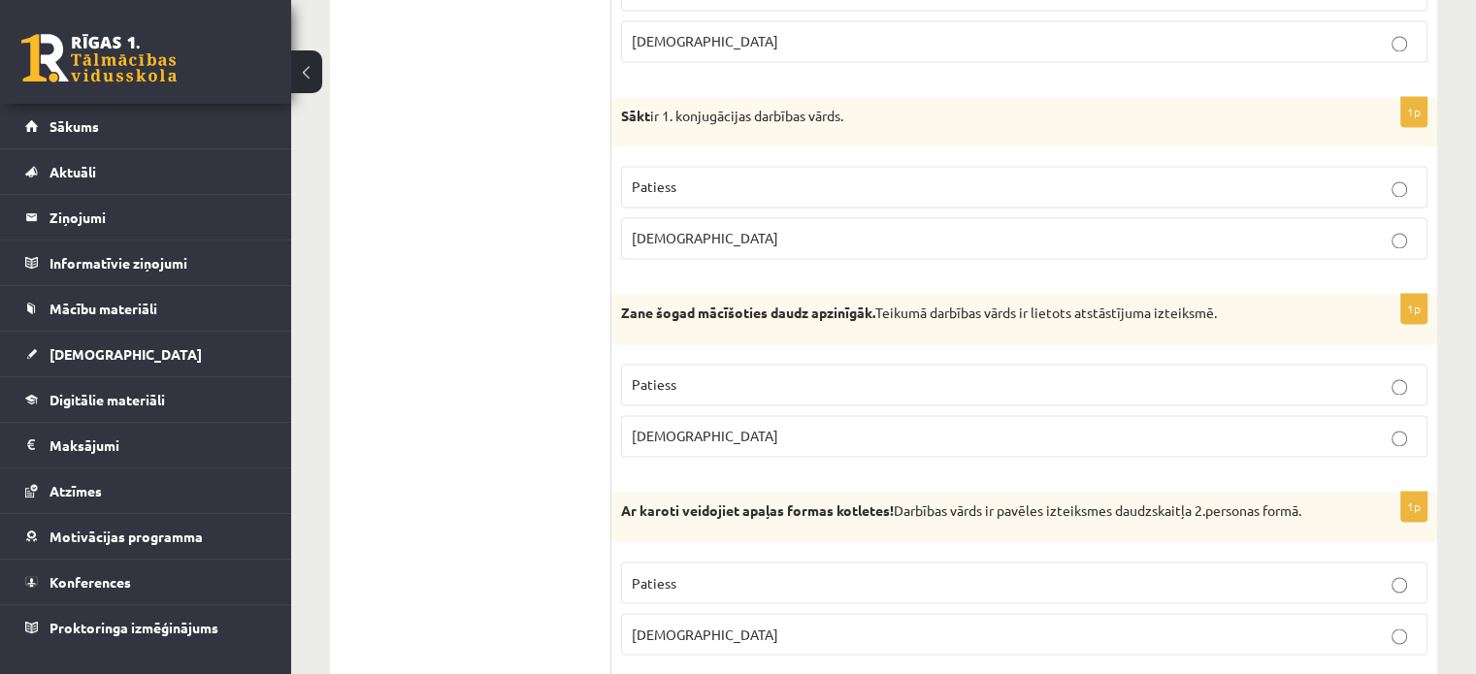
click at [1364, 188] on label "Patiess" at bounding box center [1024, 187] width 806 height 42
drag, startPoint x: 619, startPoint y: 302, endPoint x: 875, endPoint y: 312, distance: 256.4
click at [875, 312] on div "Zane šogad mācīšoties daudz apzinīgāk. Teikumā darbības vārds ir lietots atstās…" at bounding box center [1024, 319] width 826 height 50
click at [813, 322] on div "Zane šogad mācīšoties daudz apzinīgāk. Teikumā darbības vārds ir lietots atstās…" at bounding box center [1024, 319] width 826 height 50
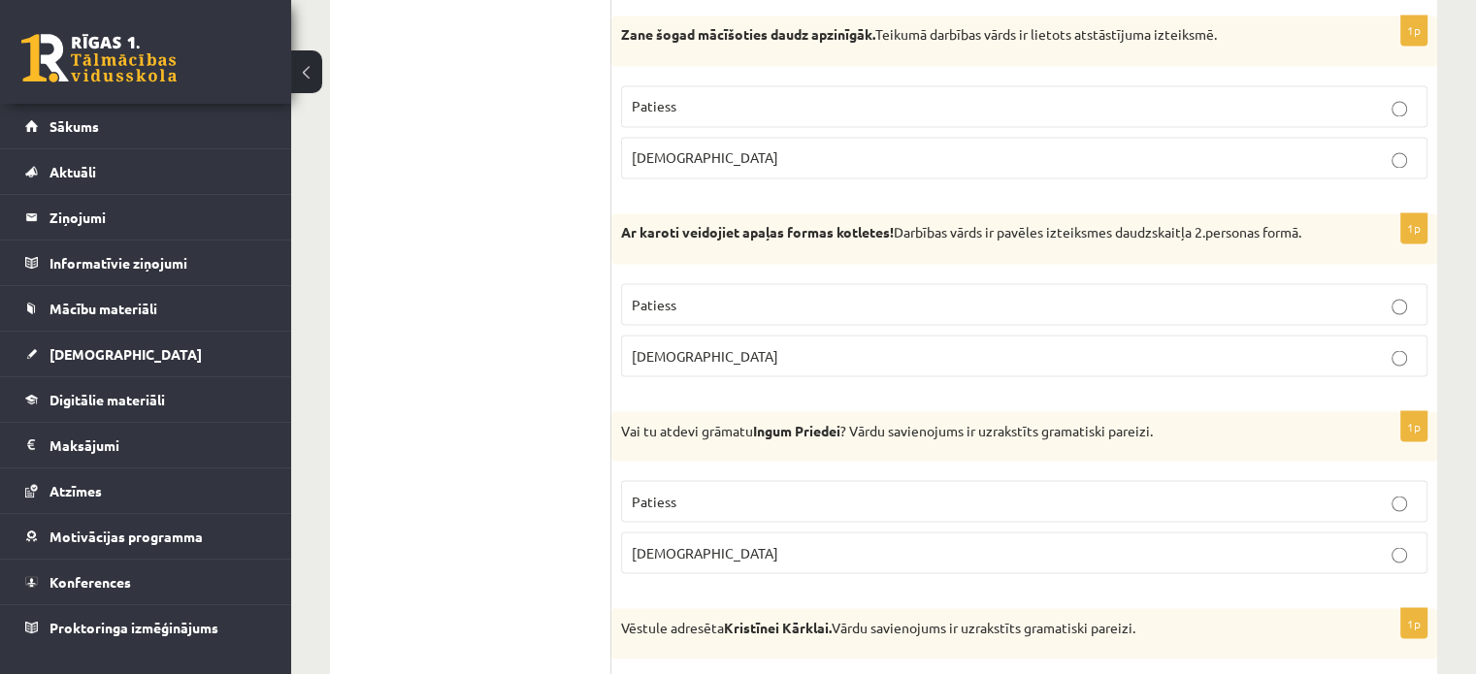
scroll to position [3396, 0]
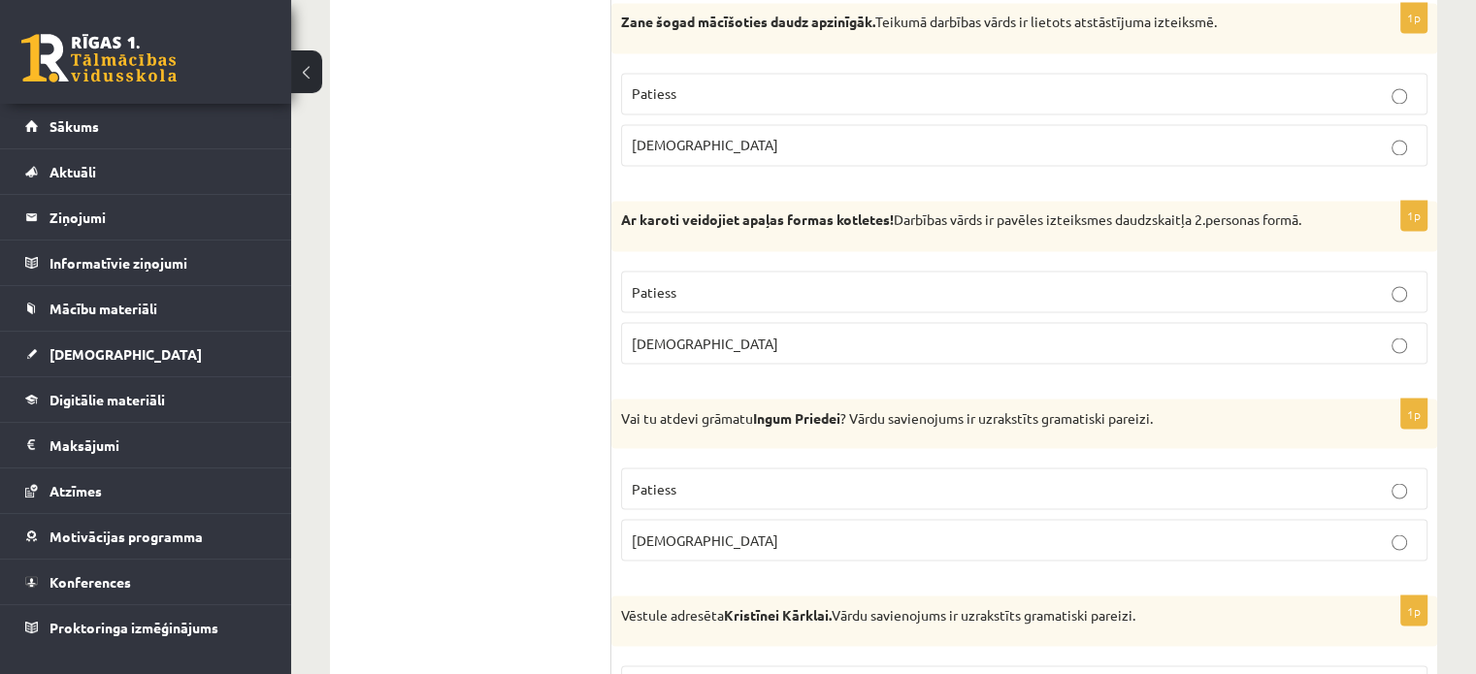
click at [1348, 281] on p "Patiess" at bounding box center [1024, 291] width 785 height 20
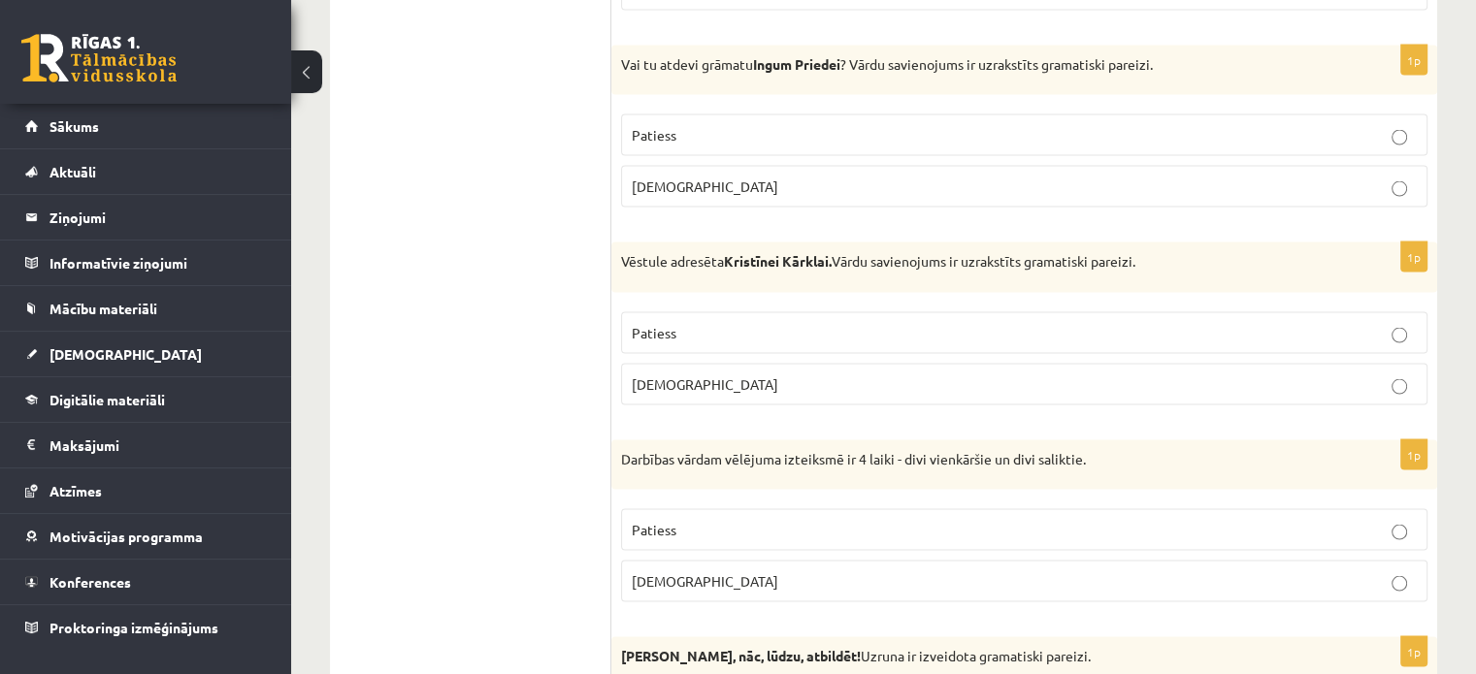
scroll to position [3784, 0]
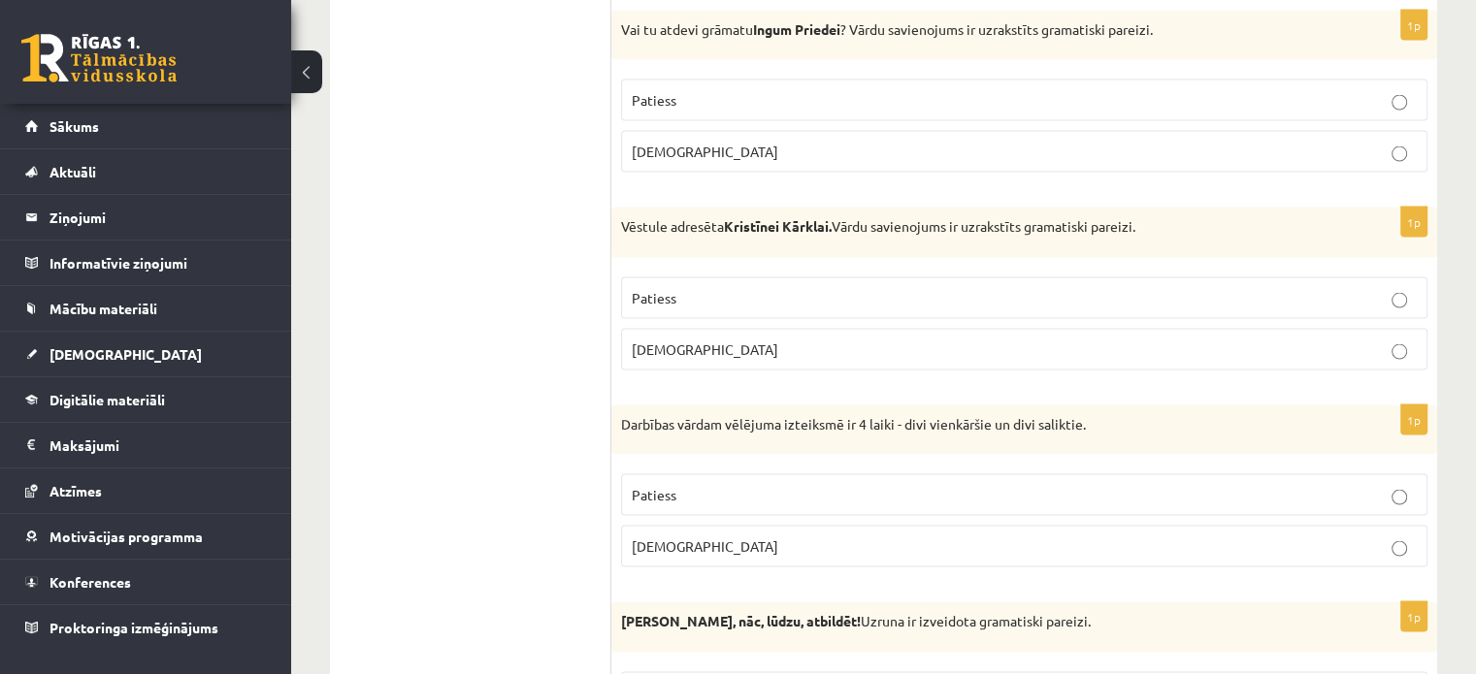
click at [1312, 142] on p "[DEMOGRAPHIC_DATA]" at bounding box center [1024, 152] width 785 height 20
click at [1332, 288] on p "Patiess" at bounding box center [1024, 298] width 785 height 20
click at [1321, 603] on div "[PERSON_NAME], nāc, lūdzu, atbildēt! Uzruna ir izveidota gramatiski pareizi." at bounding box center [1024, 628] width 826 height 50
click at [1331, 526] on label "[DEMOGRAPHIC_DATA]" at bounding box center [1024, 547] width 806 height 42
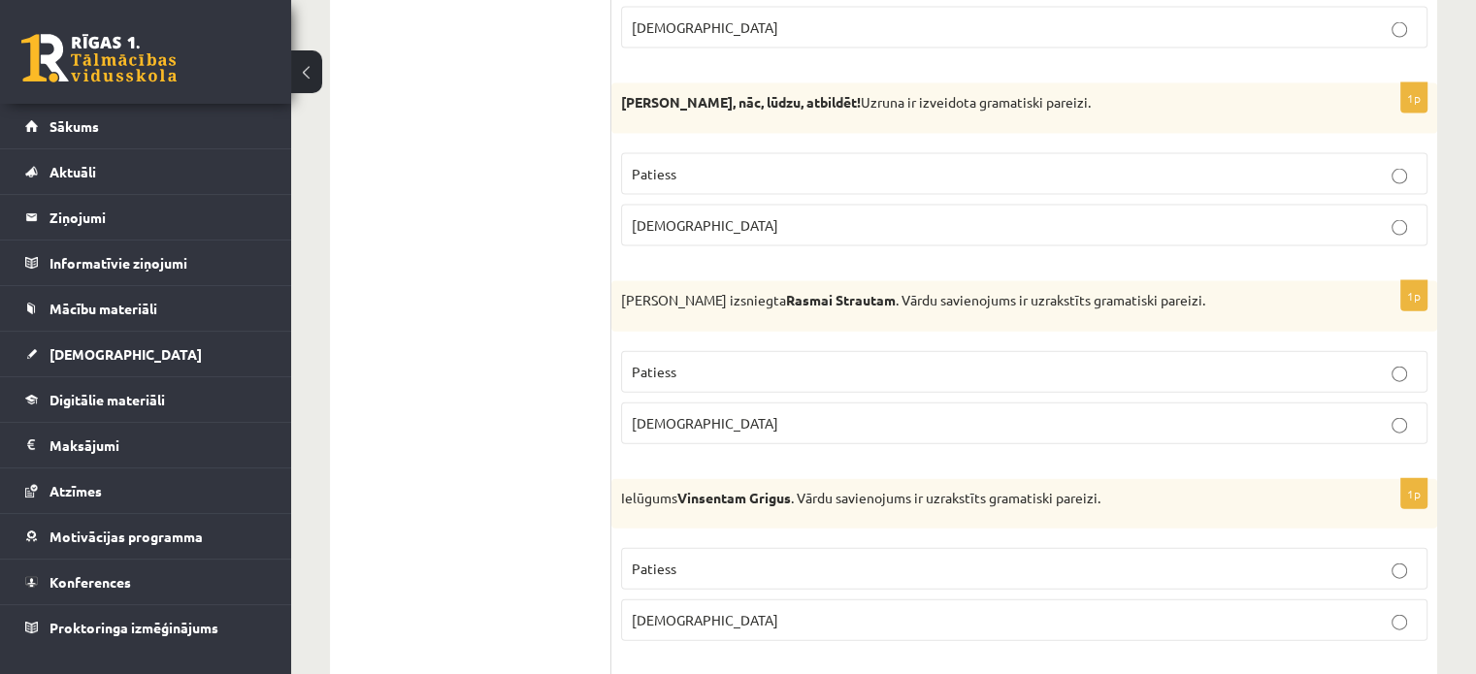
scroll to position [4270, 0]
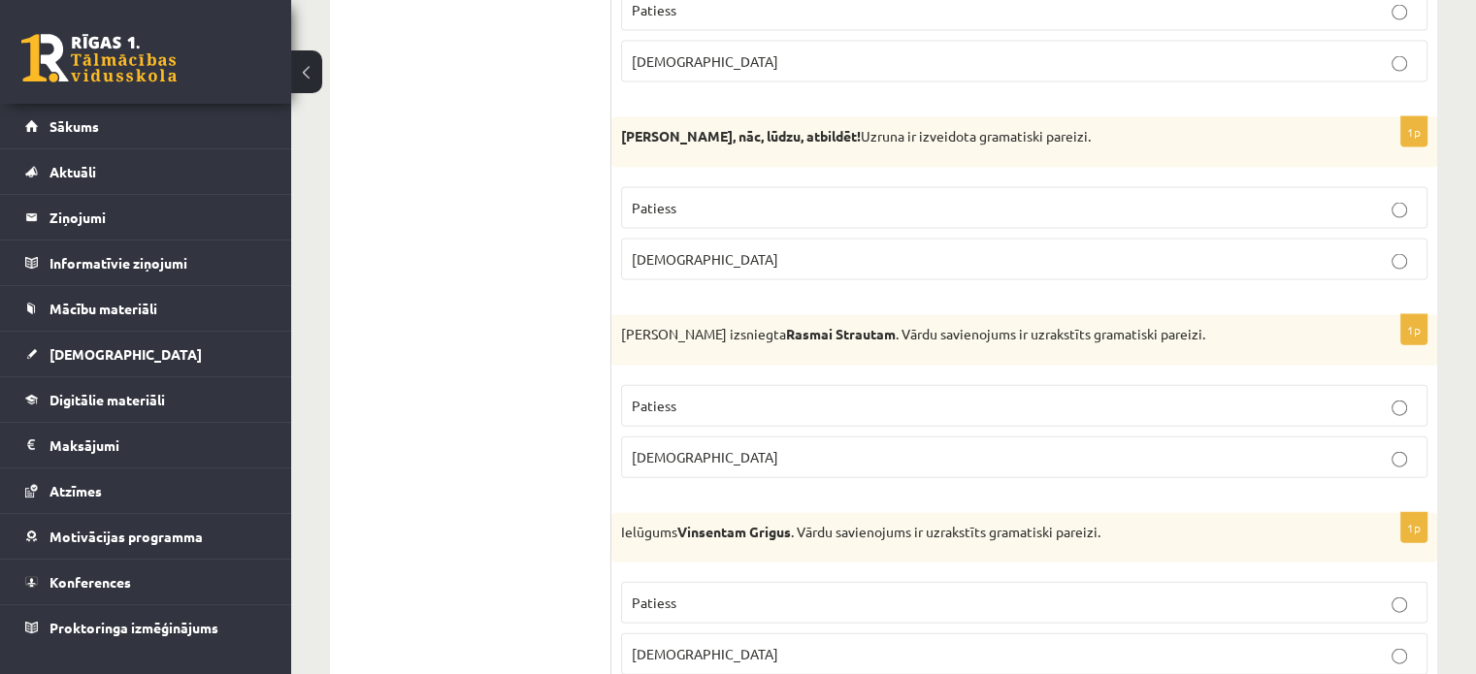
click at [1345, 251] on p "[DEMOGRAPHIC_DATA]" at bounding box center [1024, 259] width 785 height 20
click at [1067, 453] on label "[DEMOGRAPHIC_DATA]" at bounding box center [1024, 458] width 806 height 42
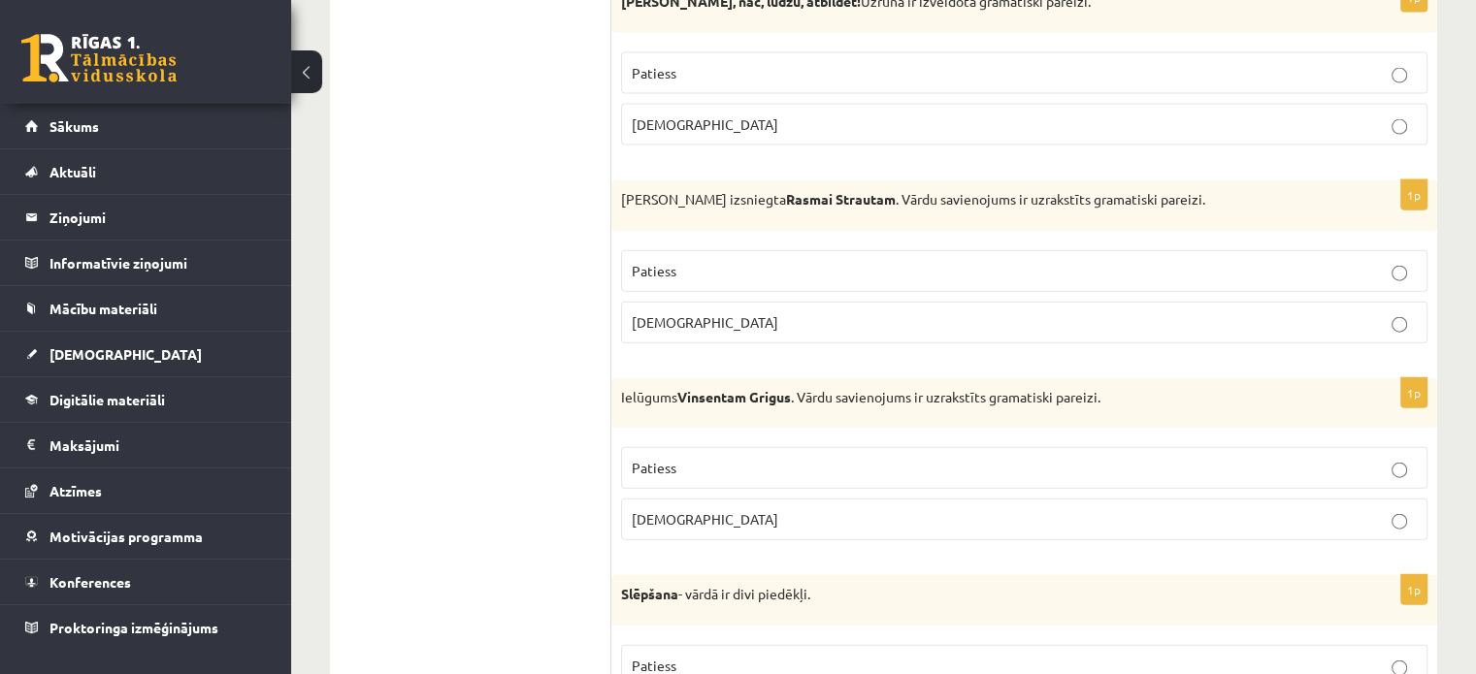
scroll to position [4464, 0]
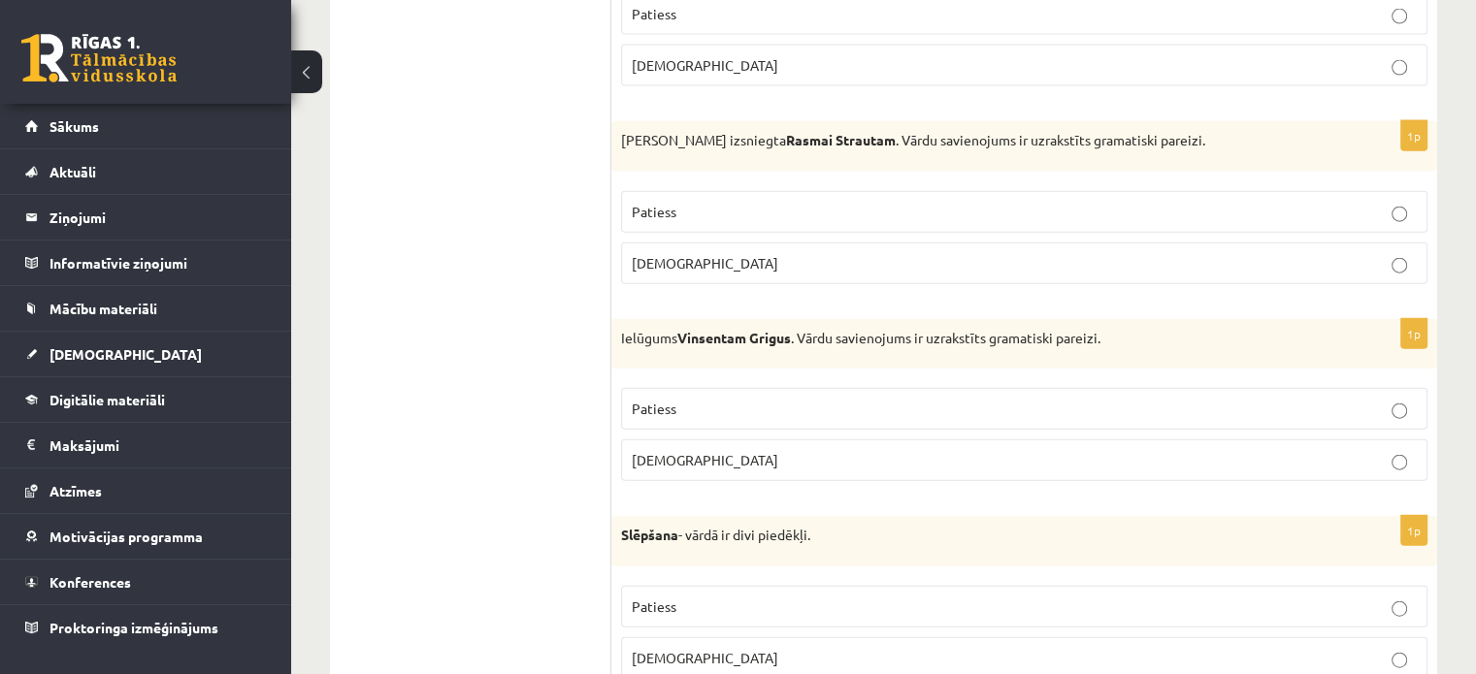
click at [862, 450] on p "[DEMOGRAPHIC_DATA]" at bounding box center [1024, 460] width 785 height 20
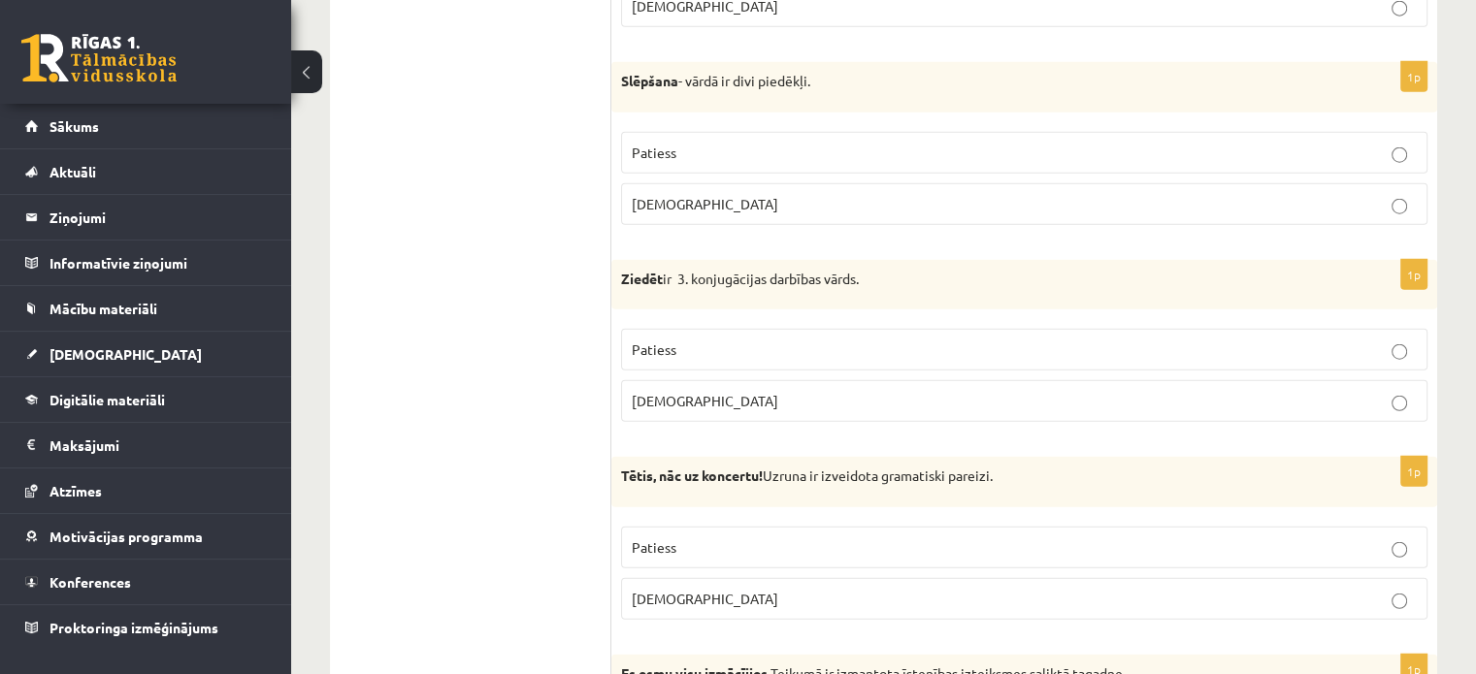
scroll to position [4949, 0]
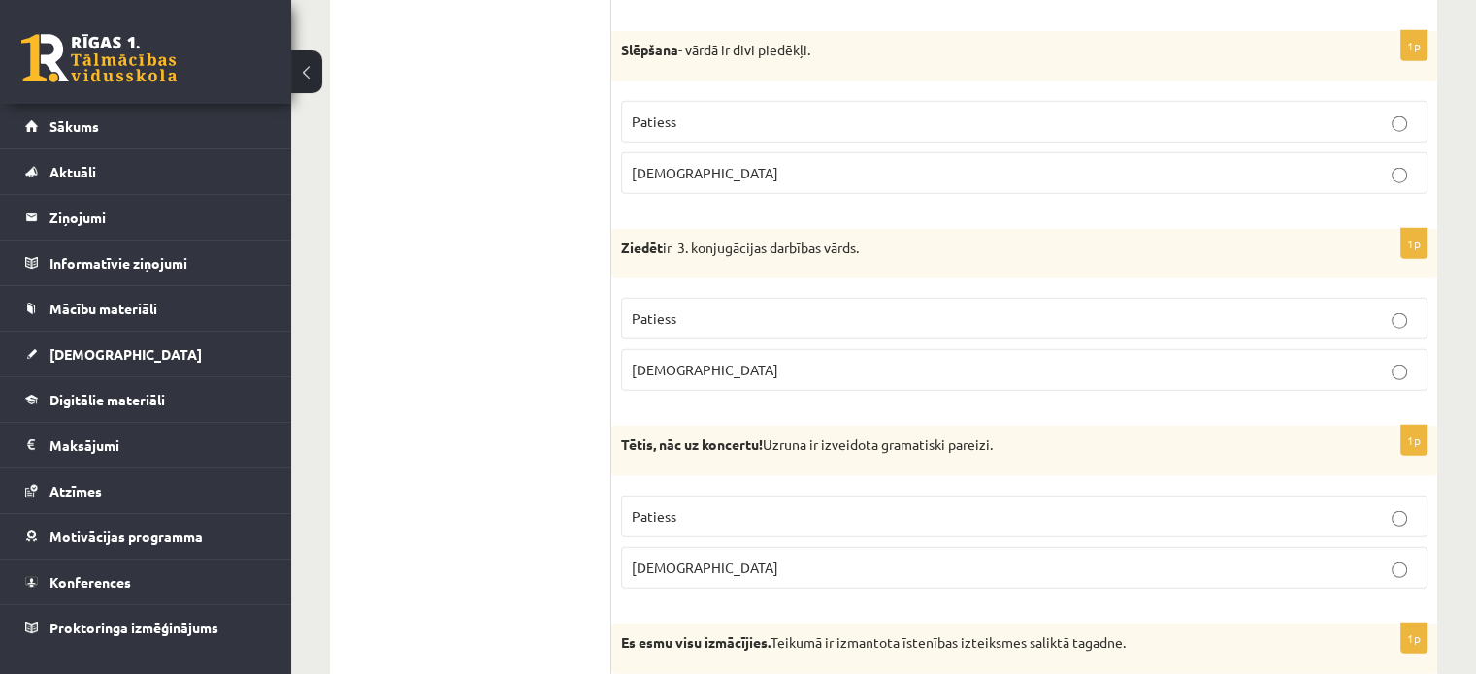
click at [1217, 360] on p "[DEMOGRAPHIC_DATA]" at bounding box center [1024, 370] width 785 height 20
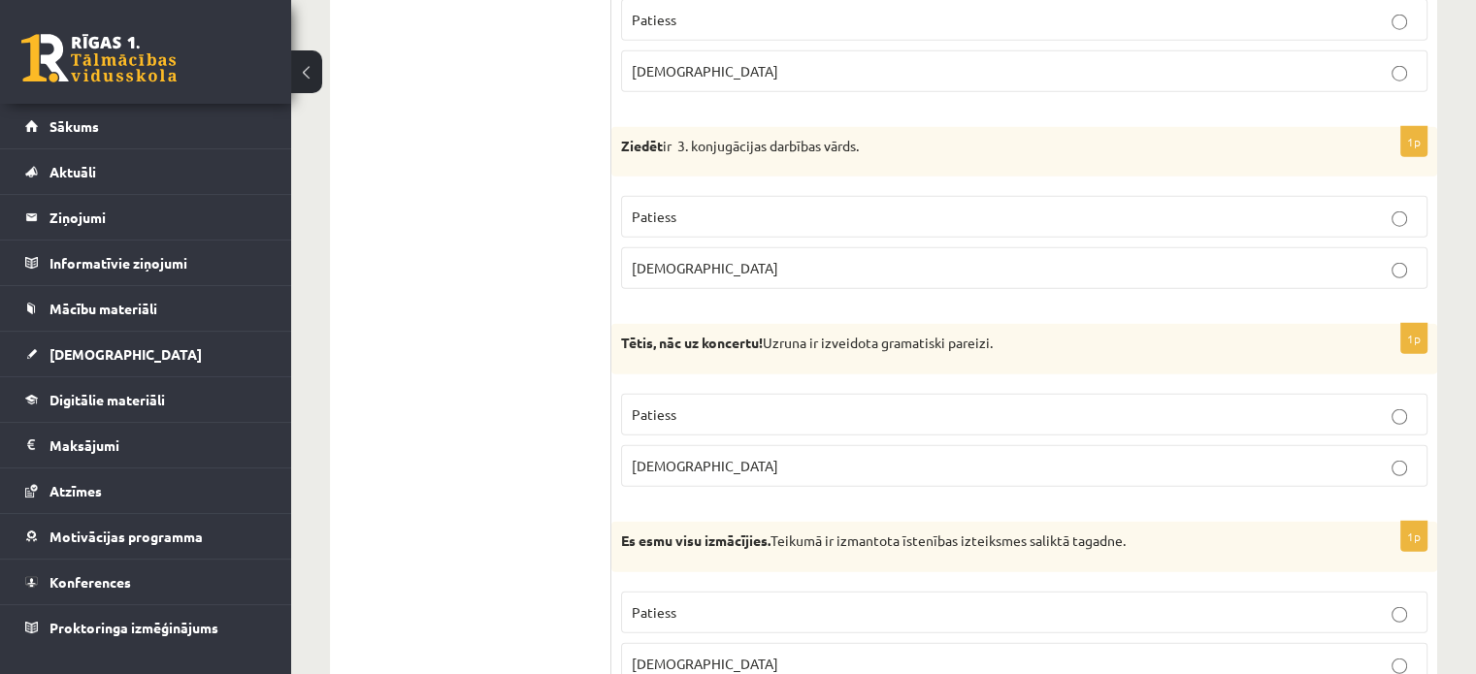
scroll to position [5143, 0]
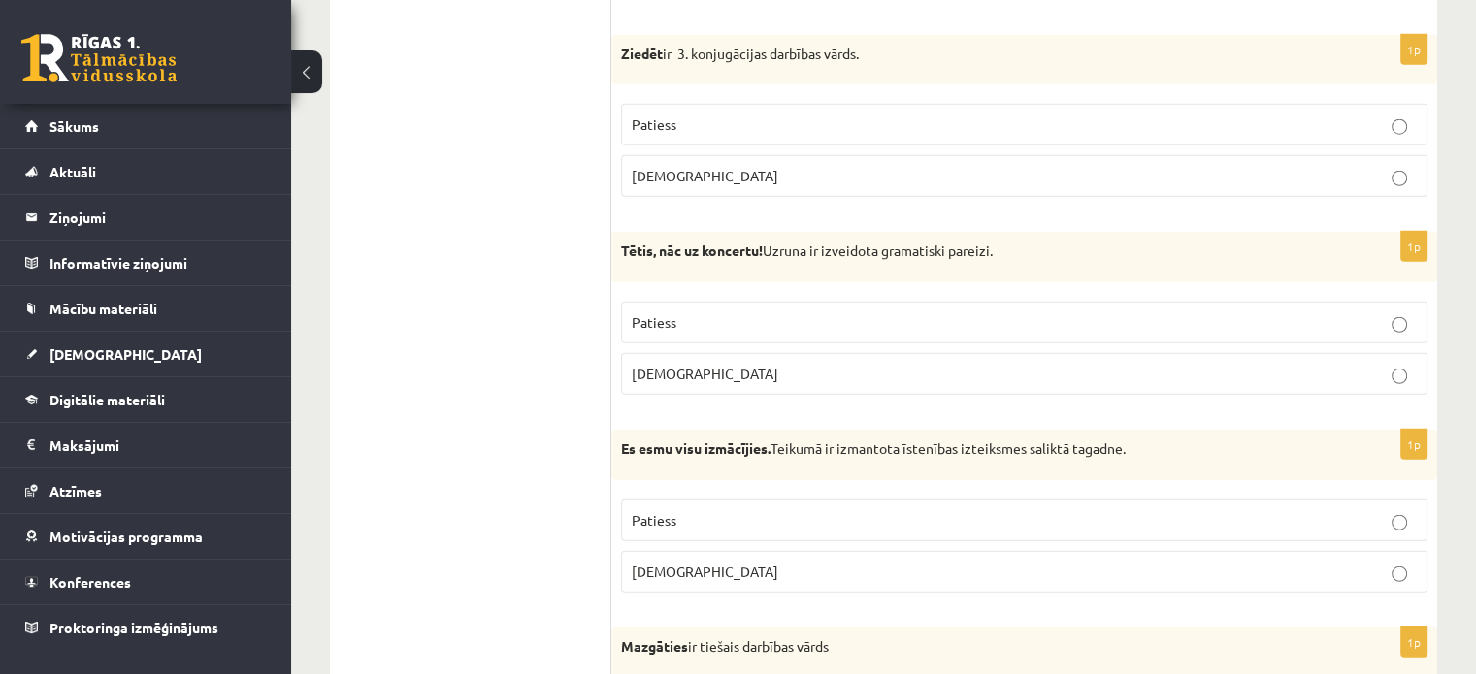
click at [1378, 312] on p "Patiess" at bounding box center [1024, 322] width 785 height 20
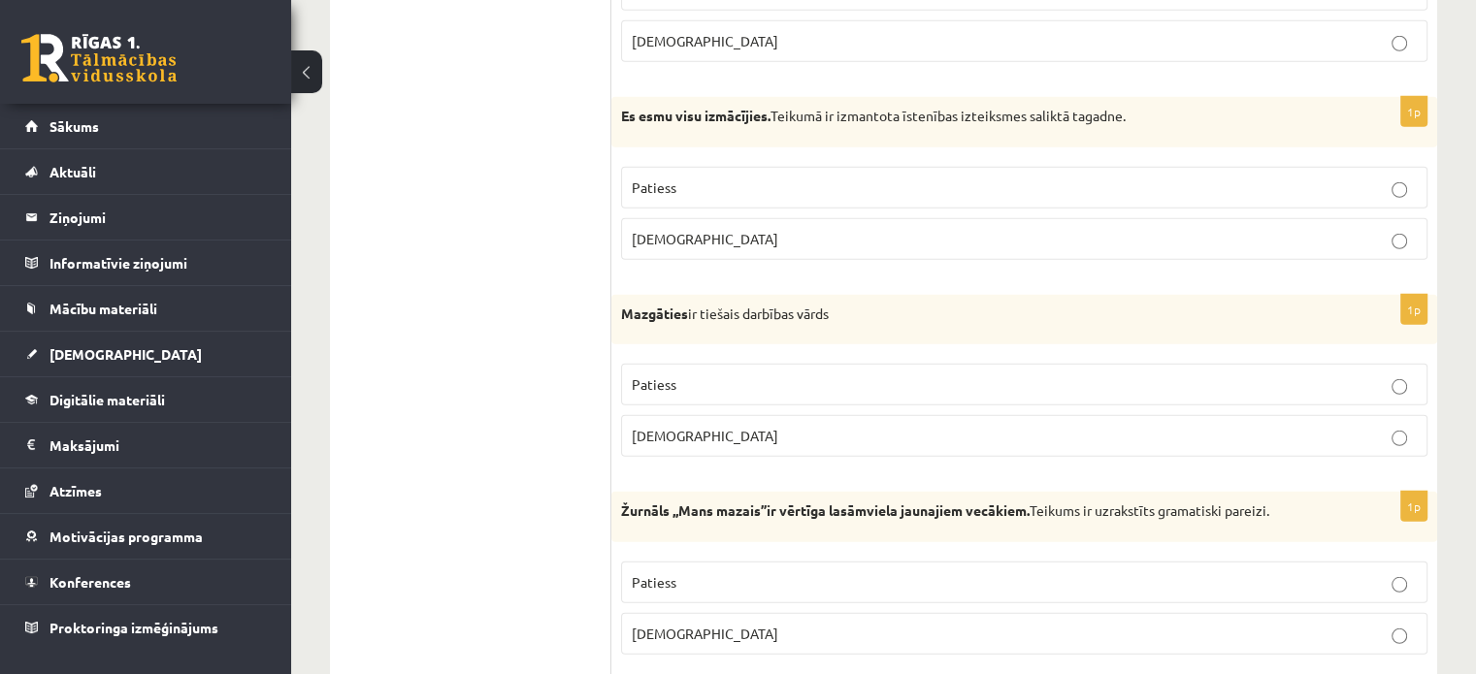
scroll to position [5510, 0]
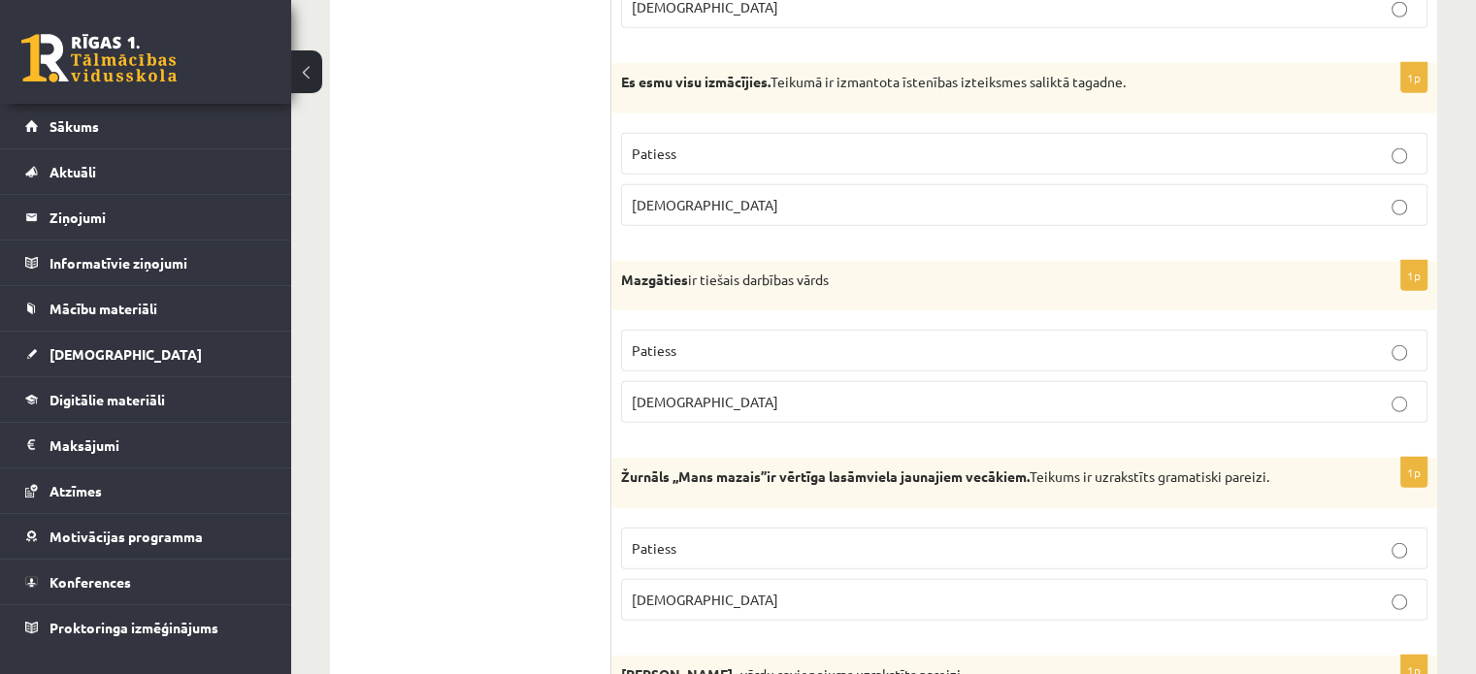
click at [1319, 144] on p "Patiess" at bounding box center [1024, 154] width 785 height 20
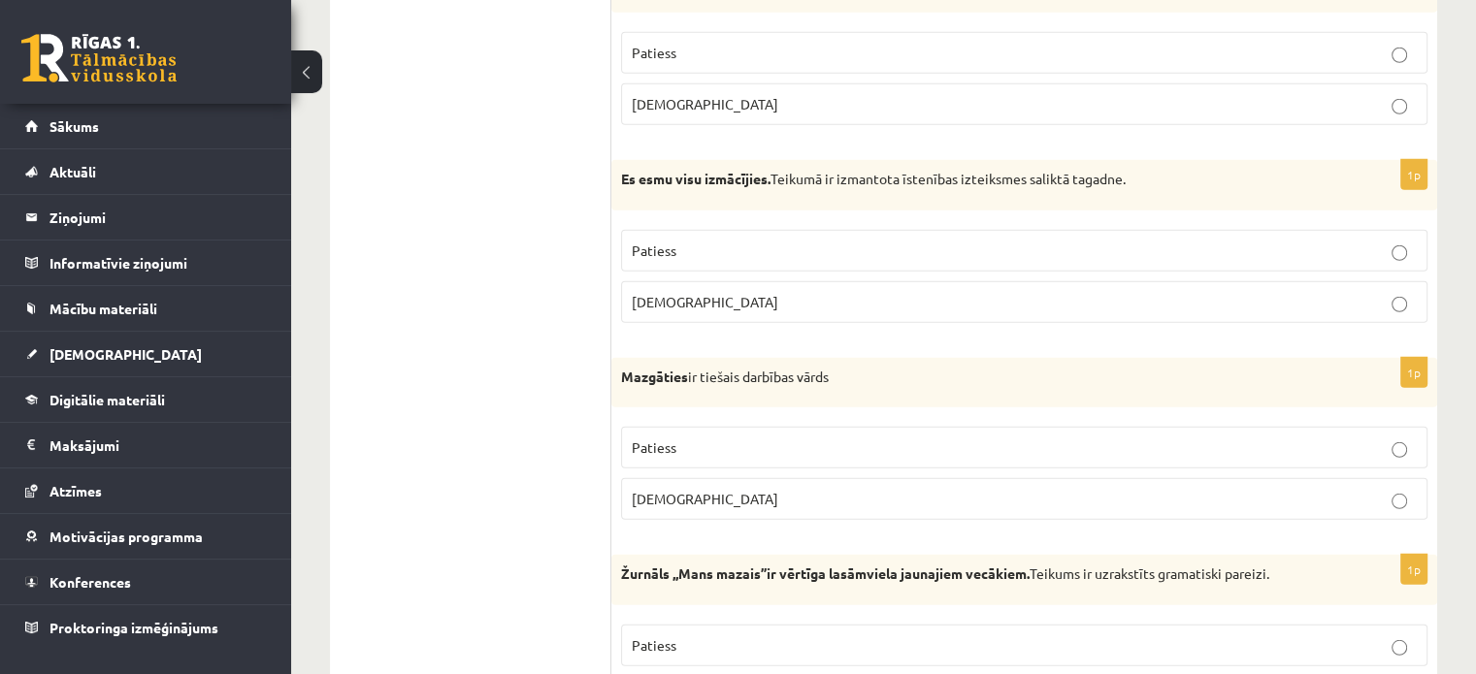
click at [837, 489] on p "[DEMOGRAPHIC_DATA]" at bounding box center [1024, 499] width 785 height 20
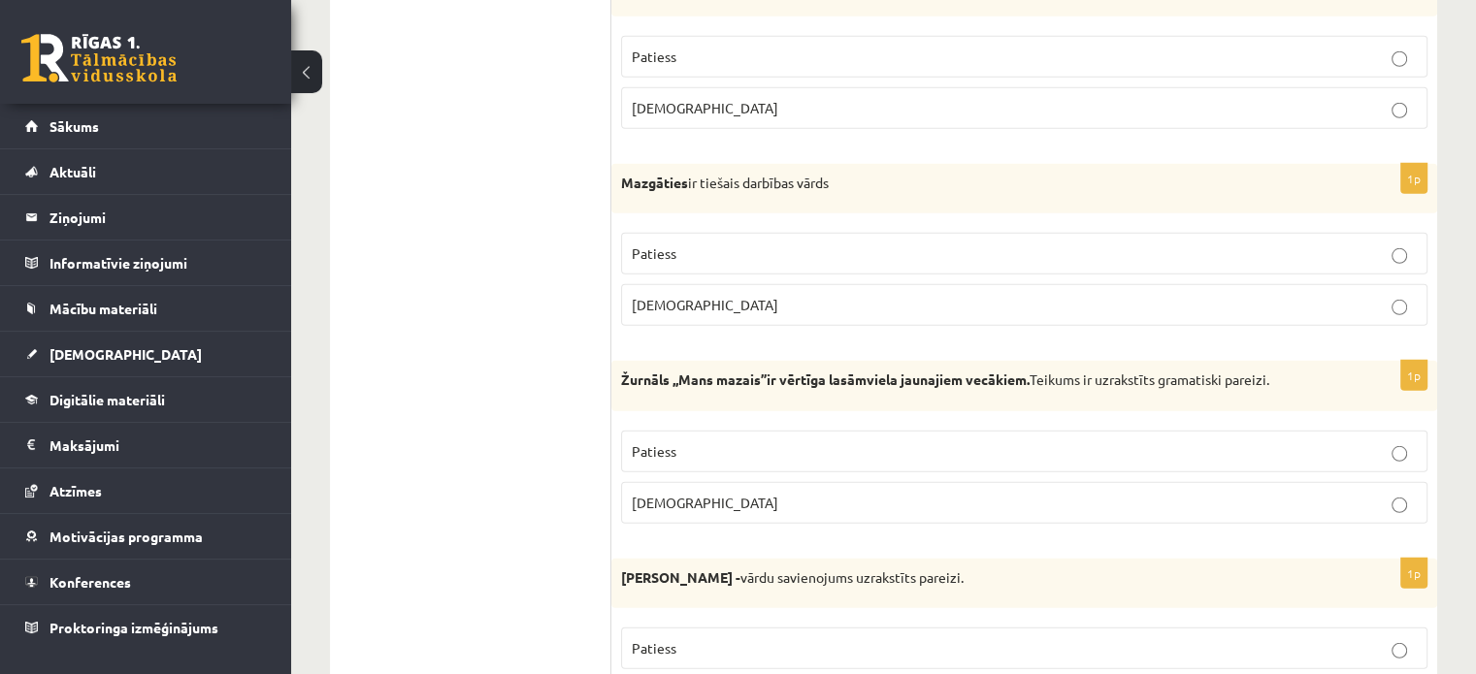
scroll to position [5704, 0]
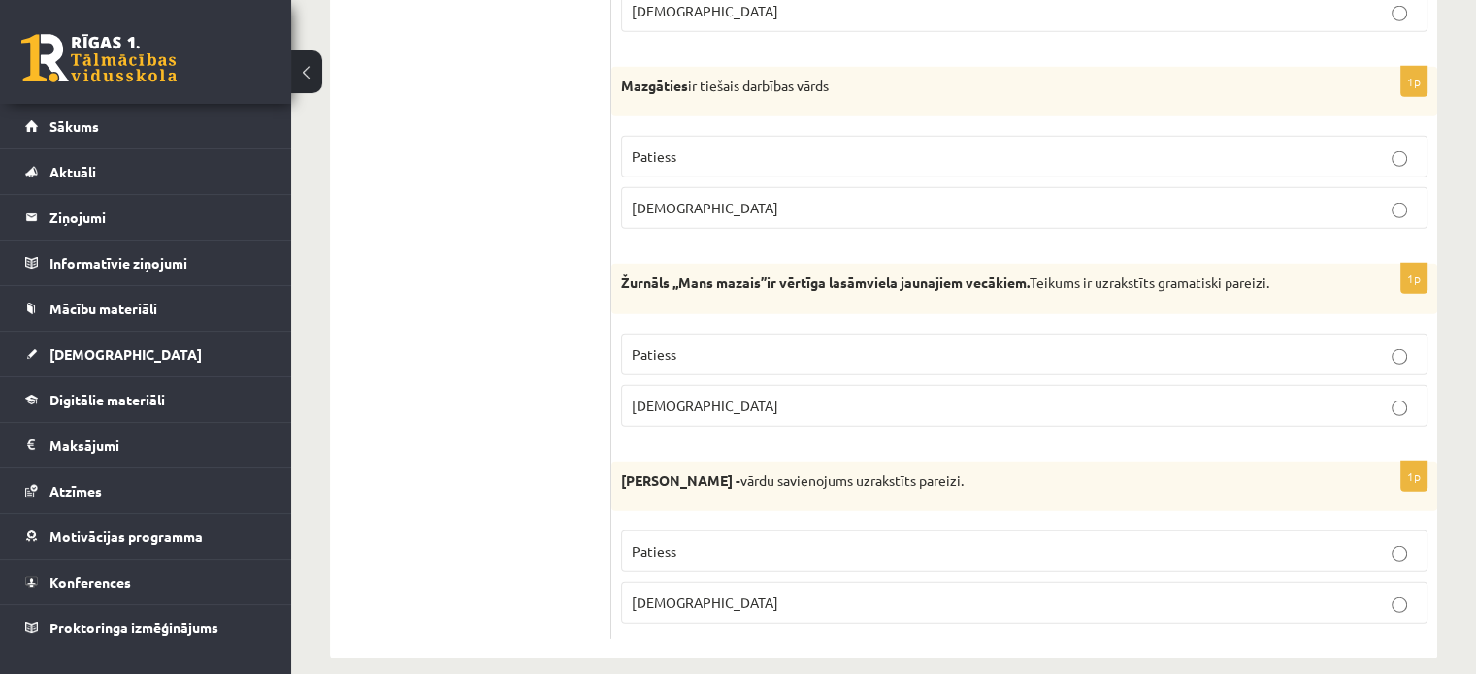
click at [1232, 344] on p "Patiess" at bounding box center [1024, 354] width 785 height 20
click at [1374, 541] on p "Patiess" at bounding box center [1024, 551] width 785 height 20
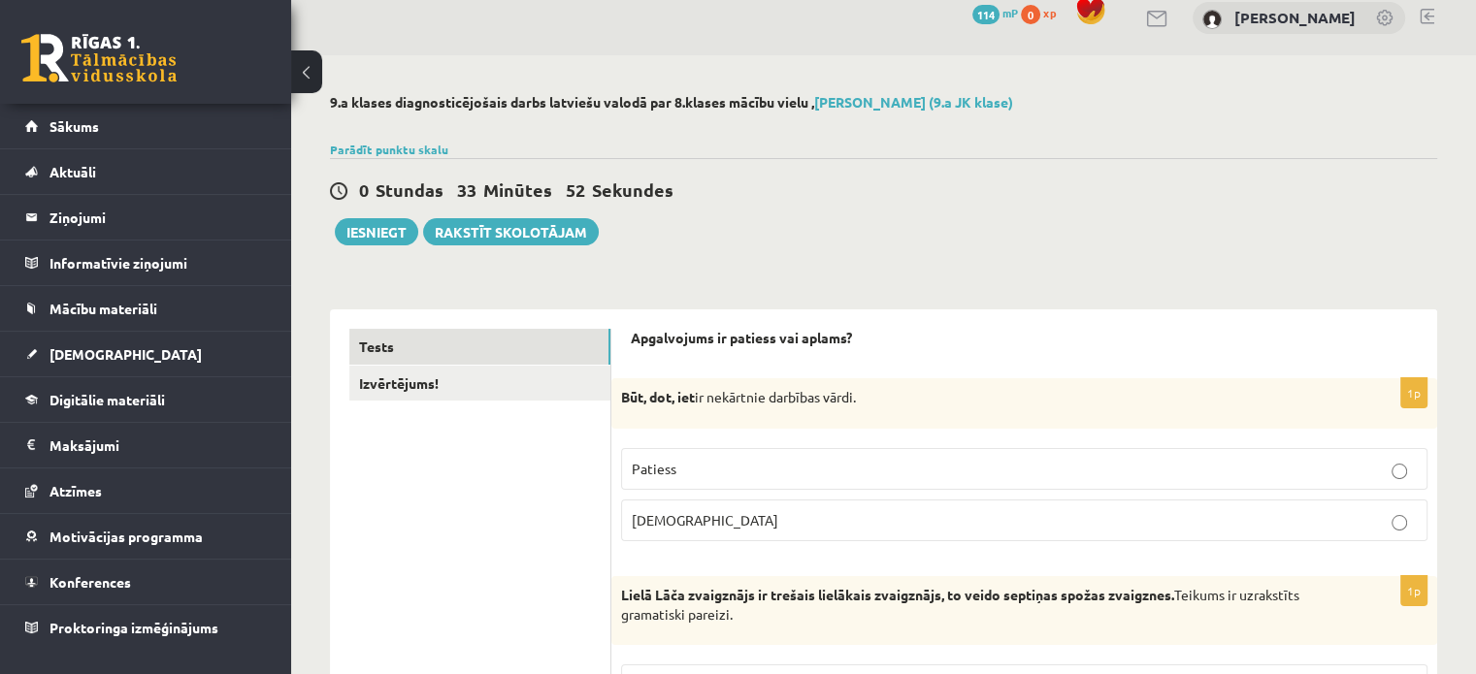
scroll to position [27, 0]
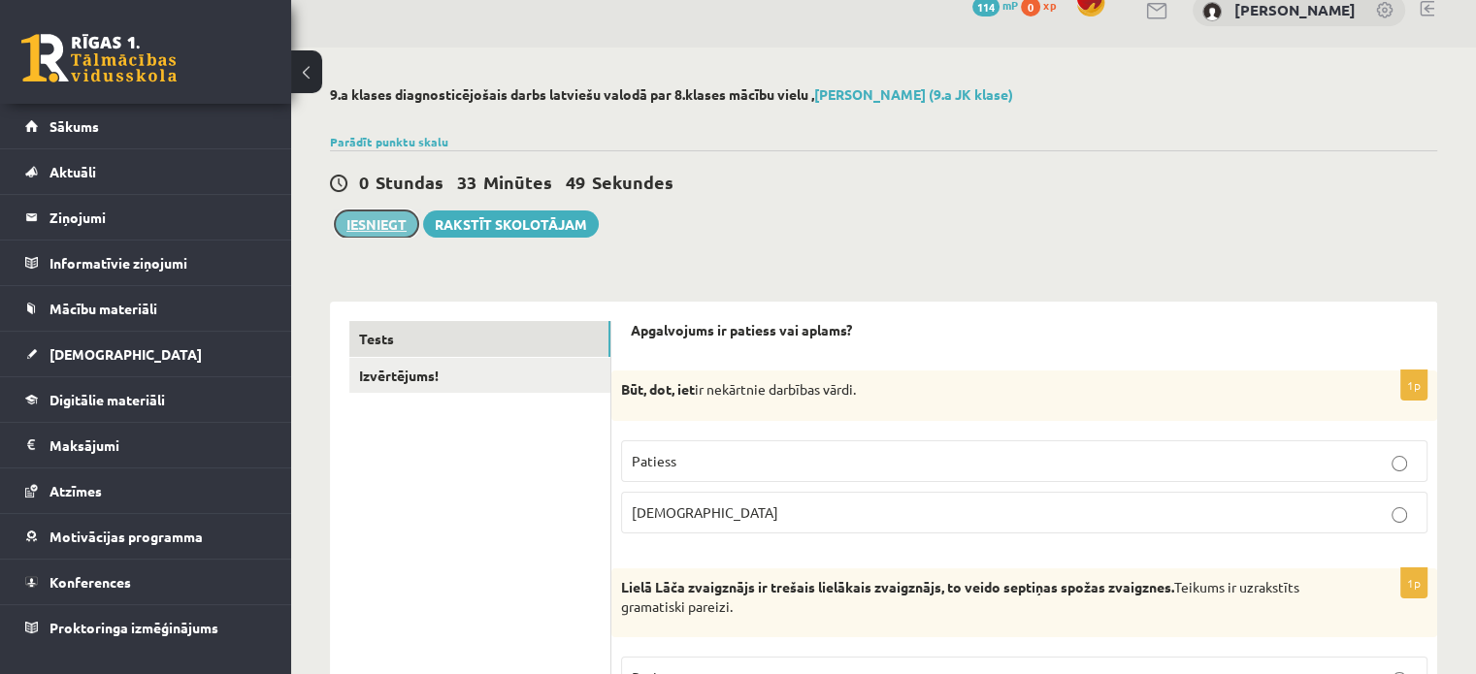
click at [399, 228] on button "Iesniegt" at bounding box center [376, 224] width 83 height 27
click at [548, 387] on link "Izvērtējums!" at bounding box center [479, 376] width 261 height 36
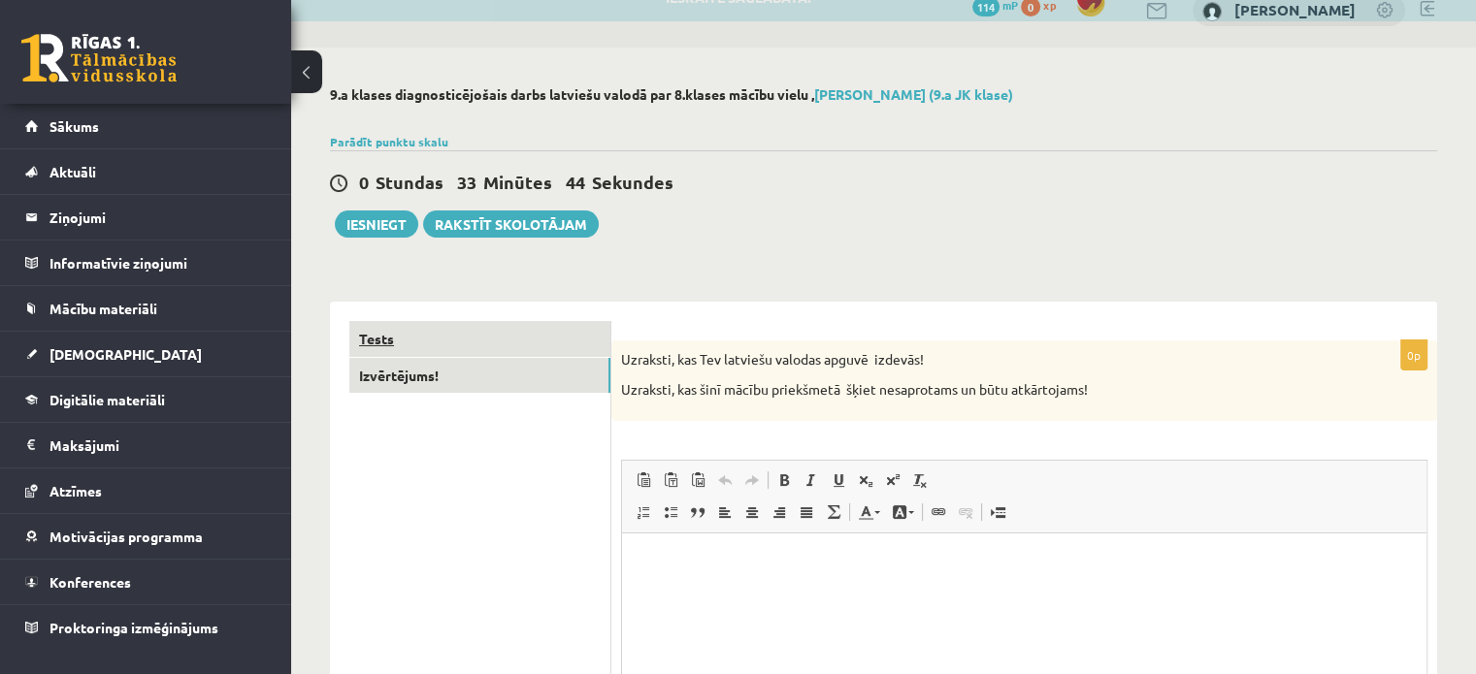
scroll to position [0, 0]
click at [515, 329] on link "Tests" at bounding box center [479, 339] width 261 height 36
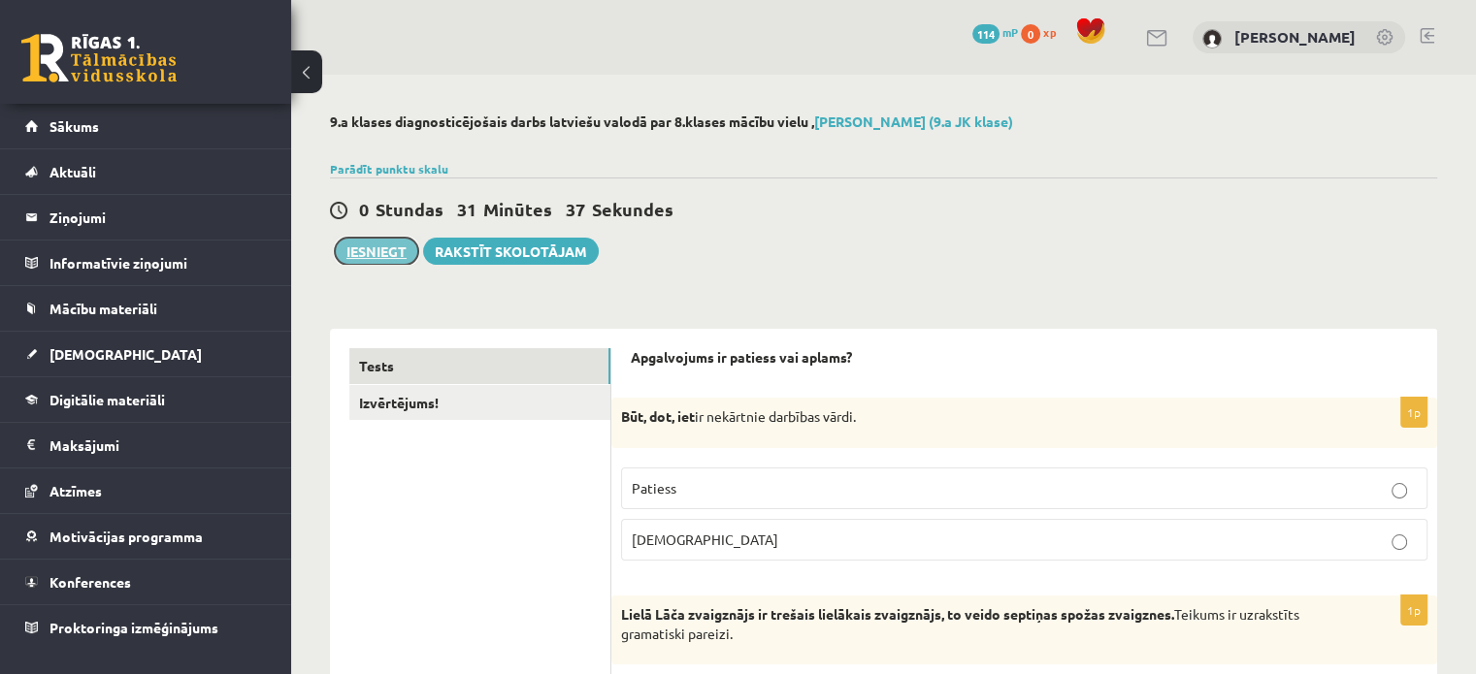
click at [383, 255] on button "Iesniegt" at bounding box center [376, 251] width 83 height 27
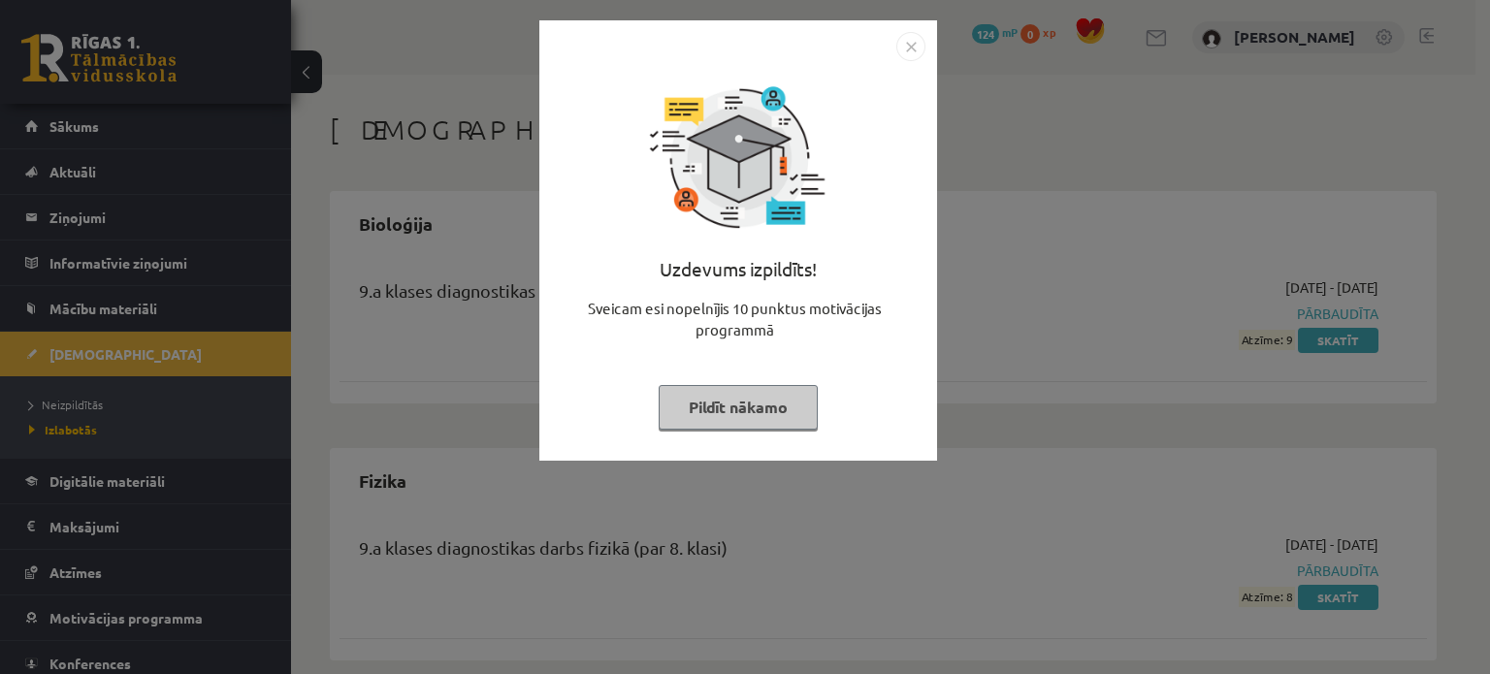
click at [919, 44] on img "Close" at bounding box center [911, 46] width 29 height 29
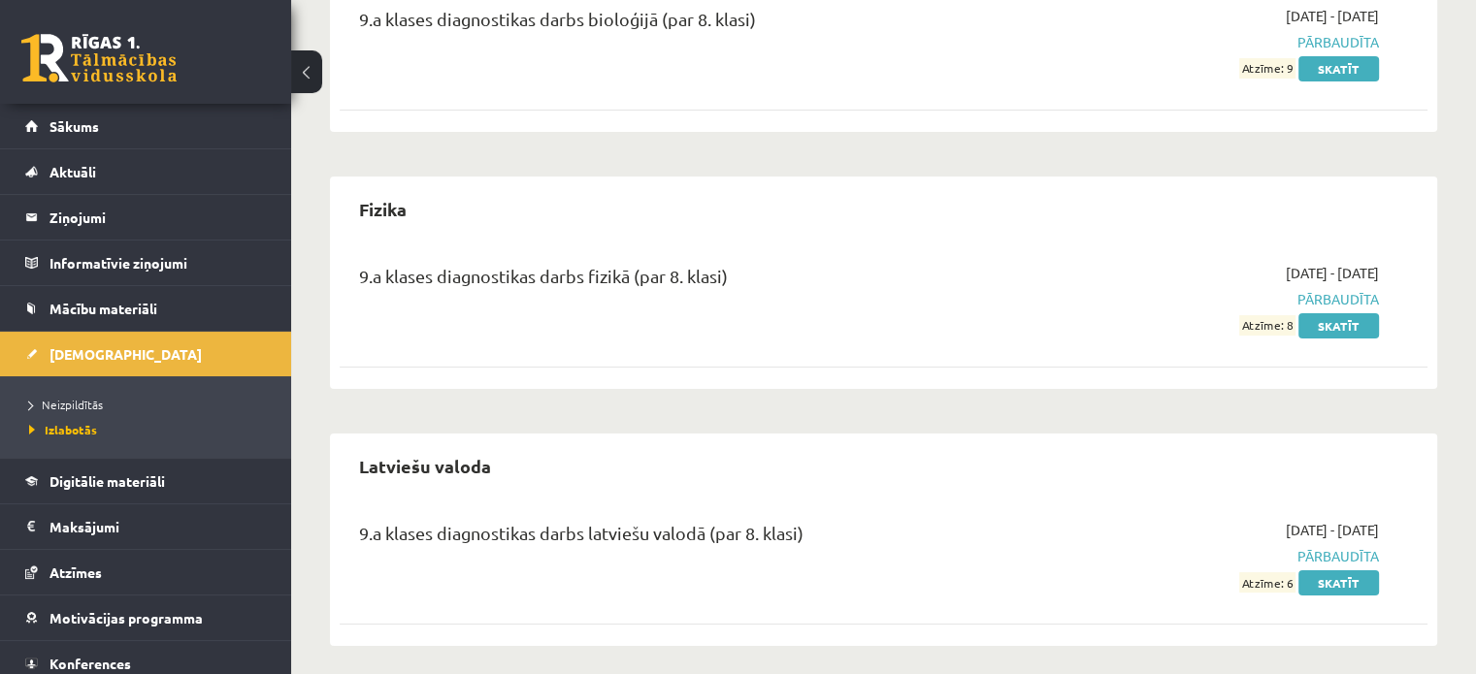
scroll to position [280, 0]
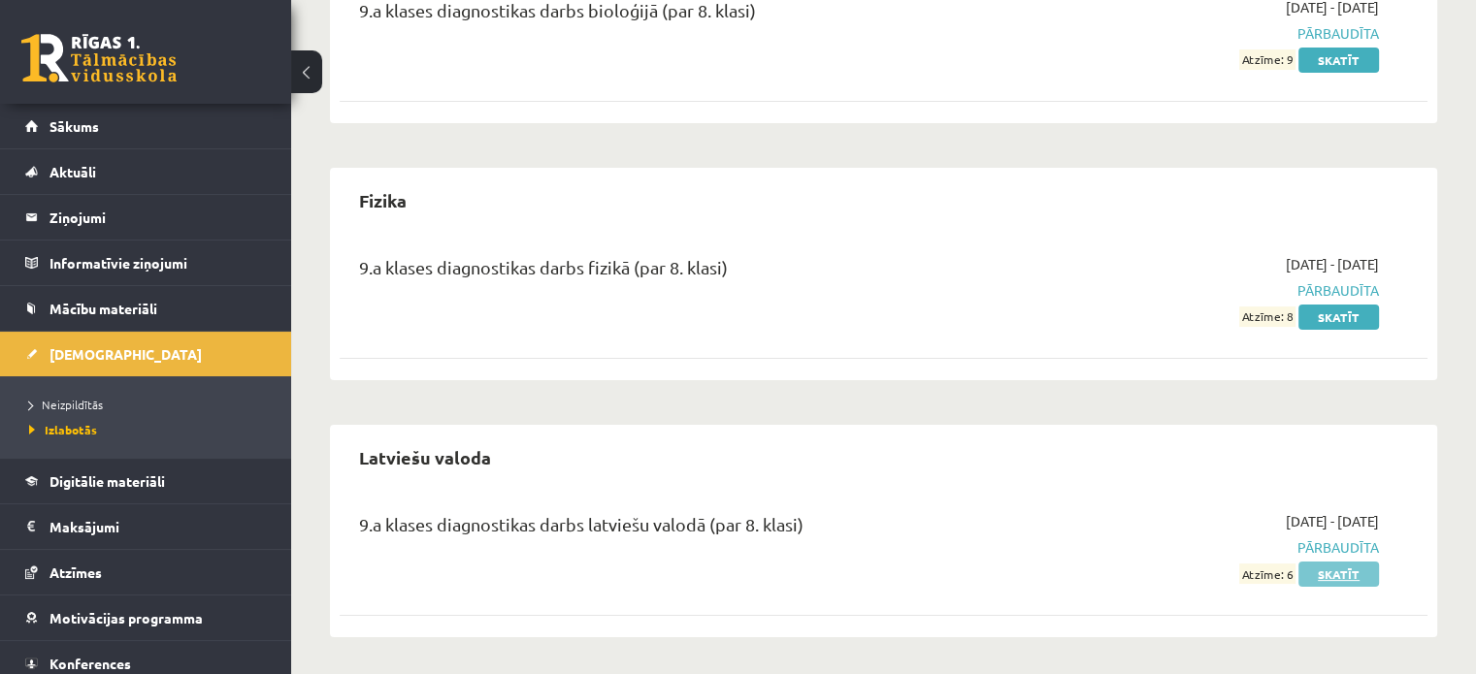
click at [1332, 571] on link "Skatīt" at bounding box center [1338, 574] width 81 height 25
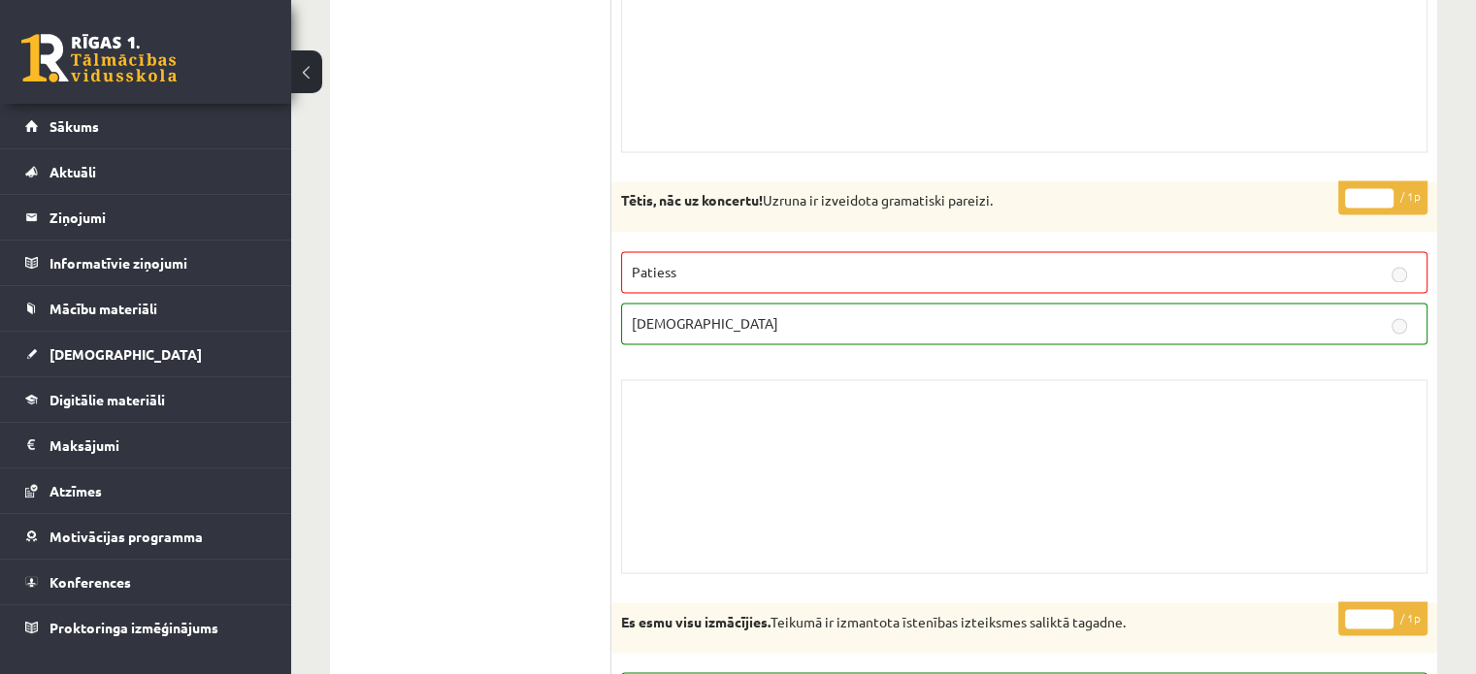
scroll to position [10674, 0]
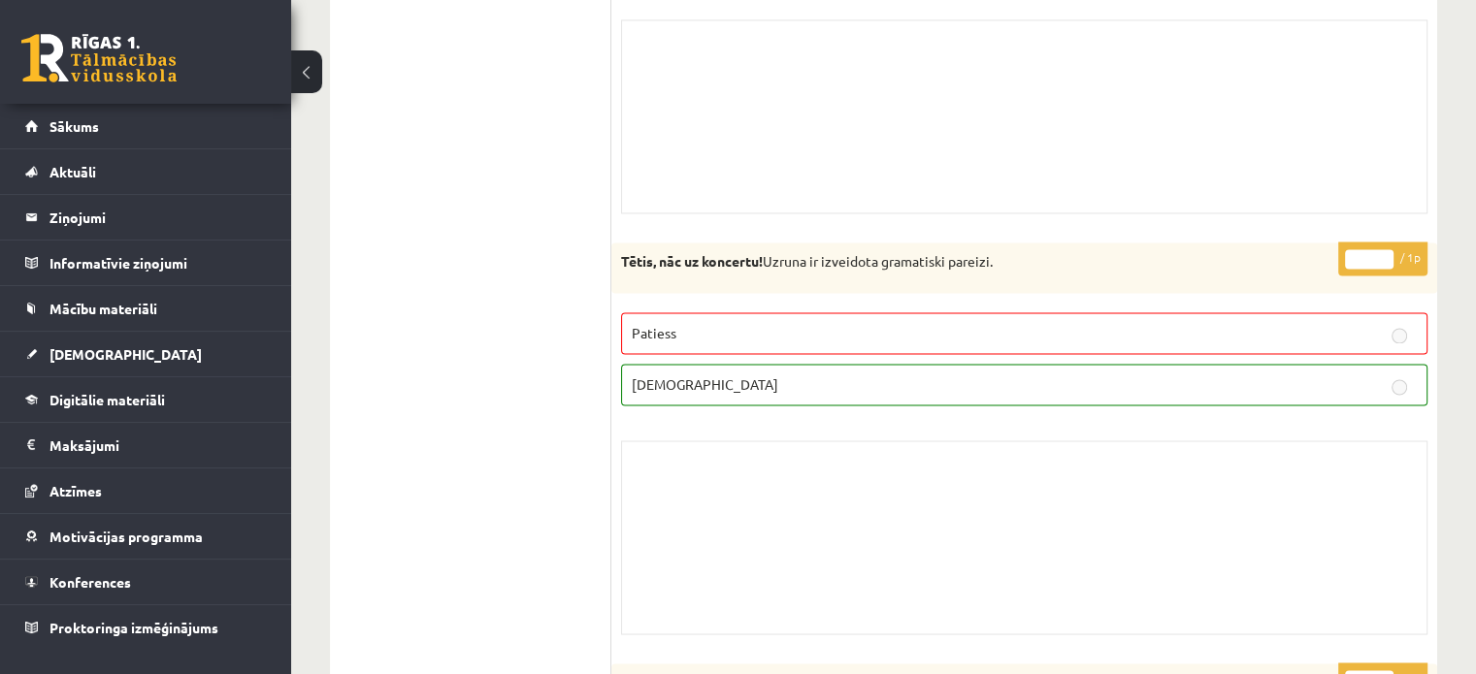
click at [873, 323] on p "Patiess" at bounding box center [1024, 333] width 785 height 20
click at [849, 375] on p "[DEMOGRAPHIC_DATA]" at bounding box center [1024, 385] width 785 height 20
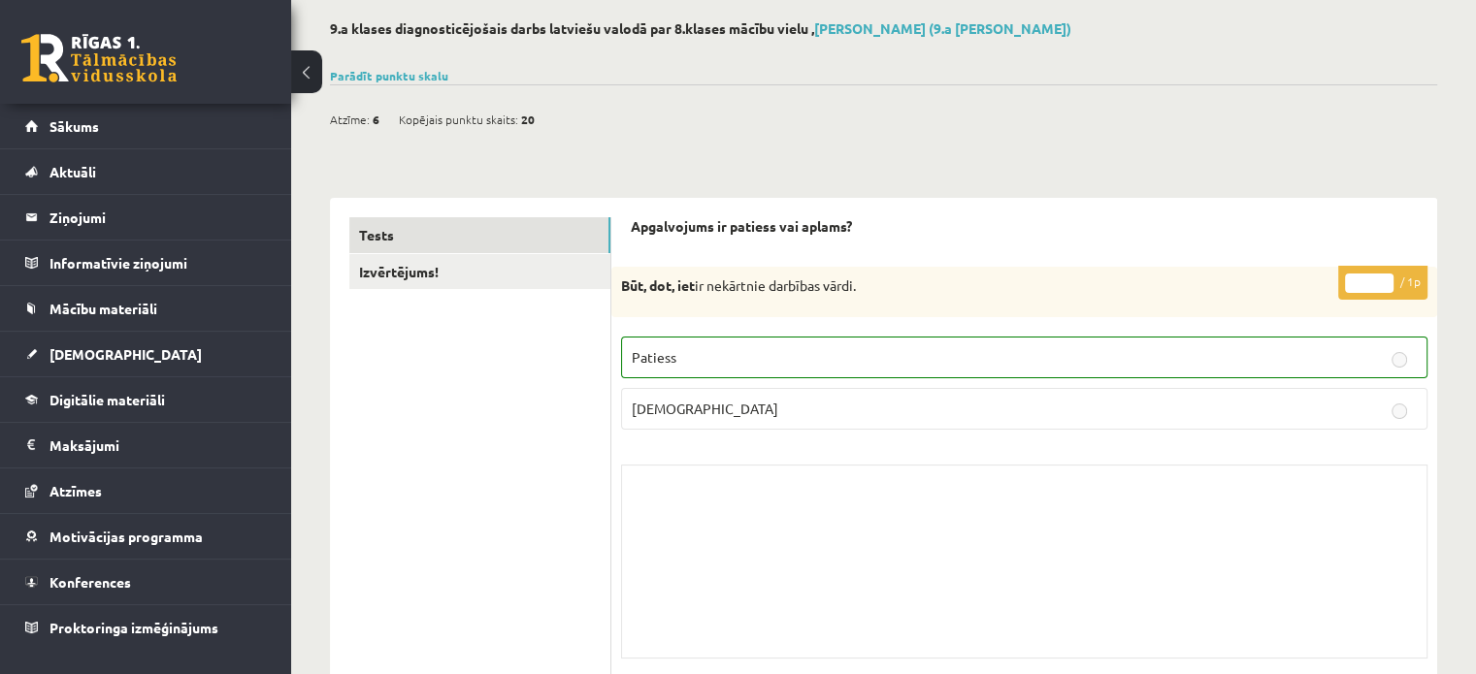
scroll to position [0, 0]
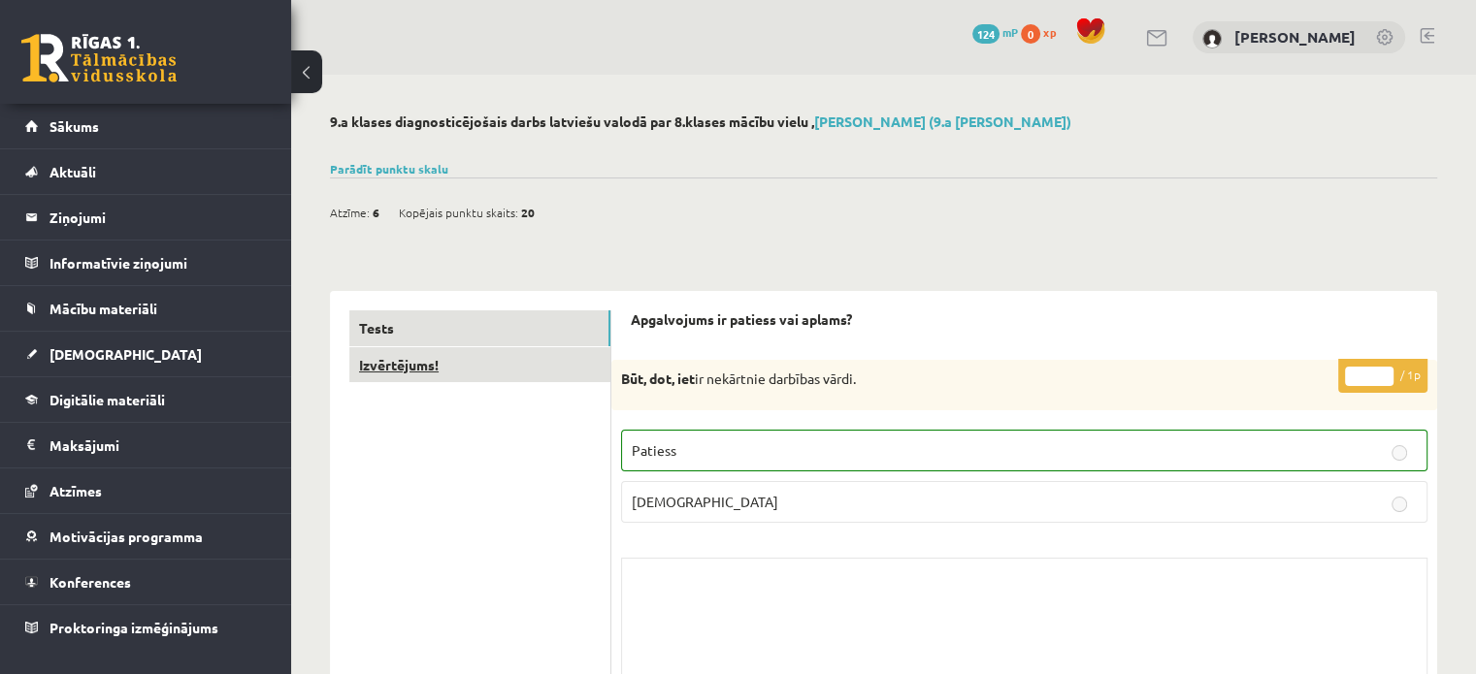
click at [474, 355] on link "Izvērtējums!" at bounding box center [479, 365] width 261 height 36
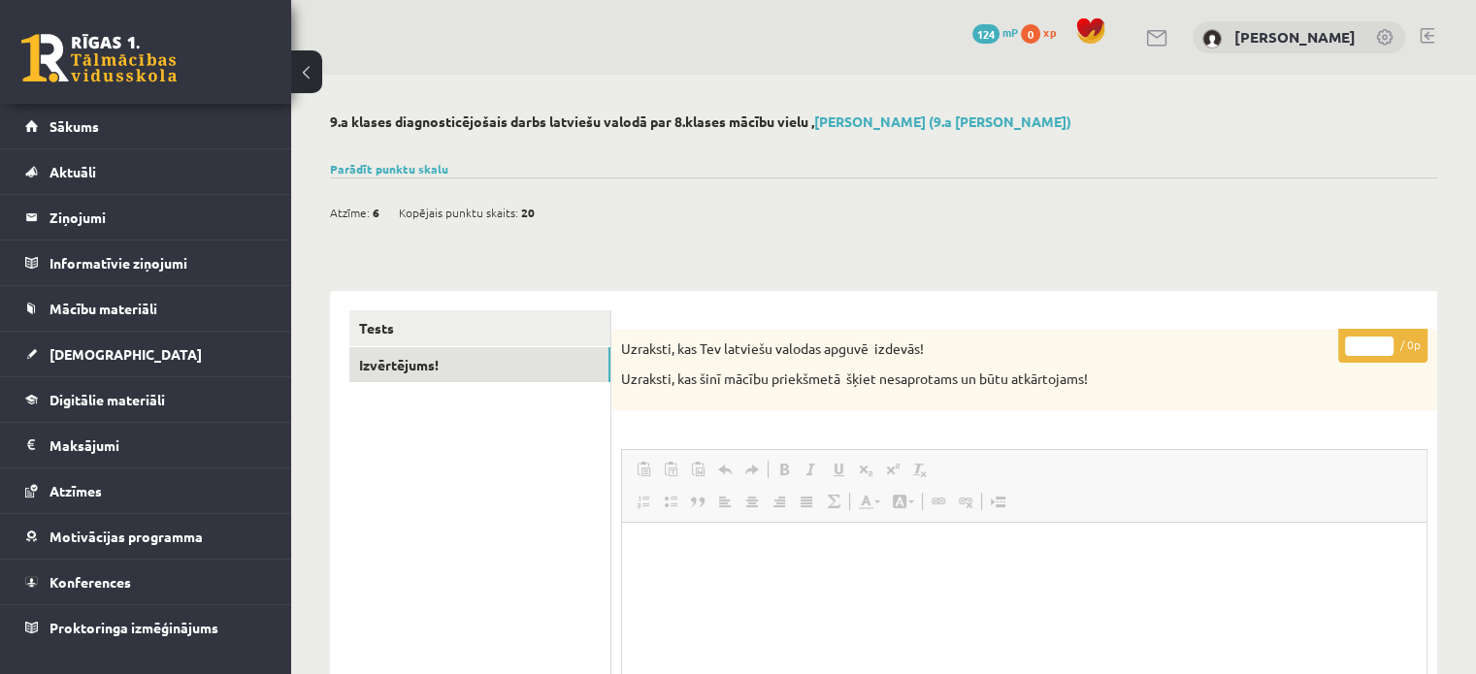
click at [474, 211] on span "Kopējais punktu skaits:" at bounding box center [458, 212] width 119 height 29
click at [388, 171] on link "Parādīt punktu skalu" at bounding box center [389, 169] width 118 height 16
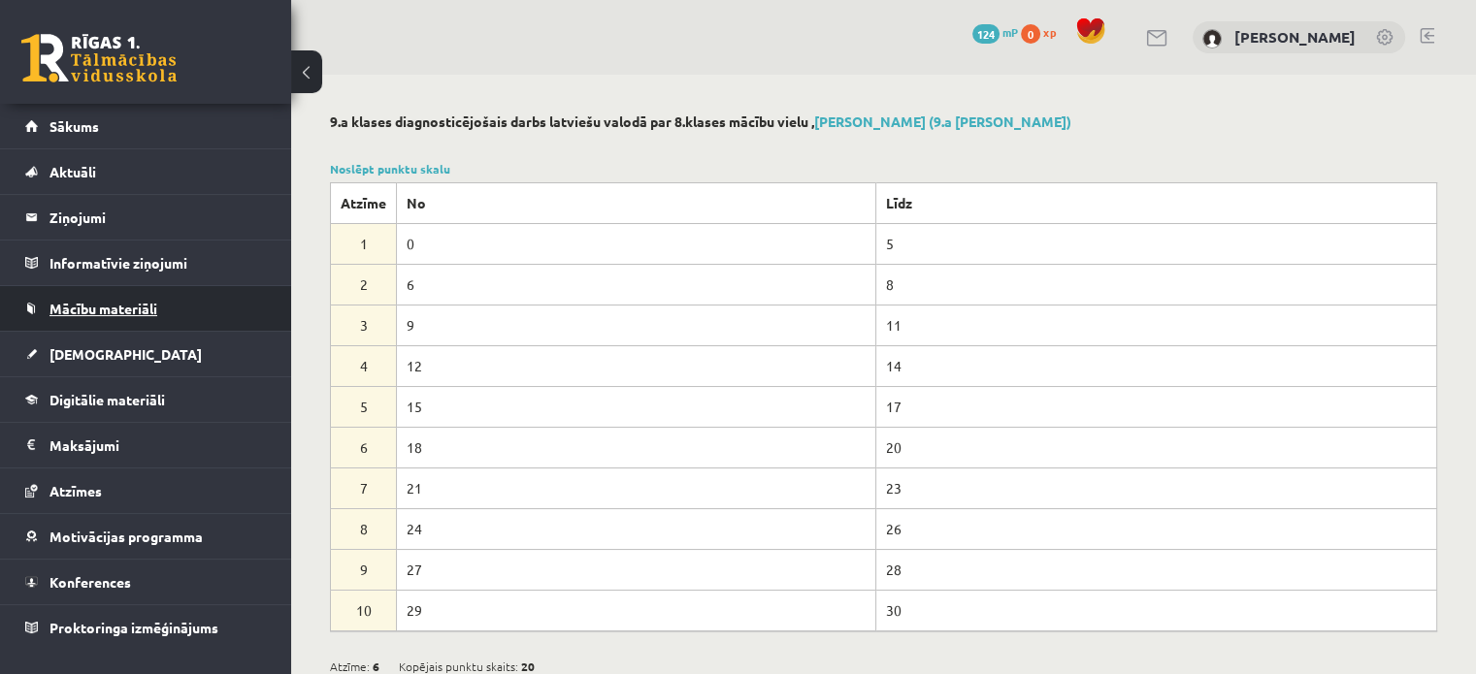
click at [126, 304] on span "Mācību materiāli" at bounding box center [103, 308] width 108 height 17
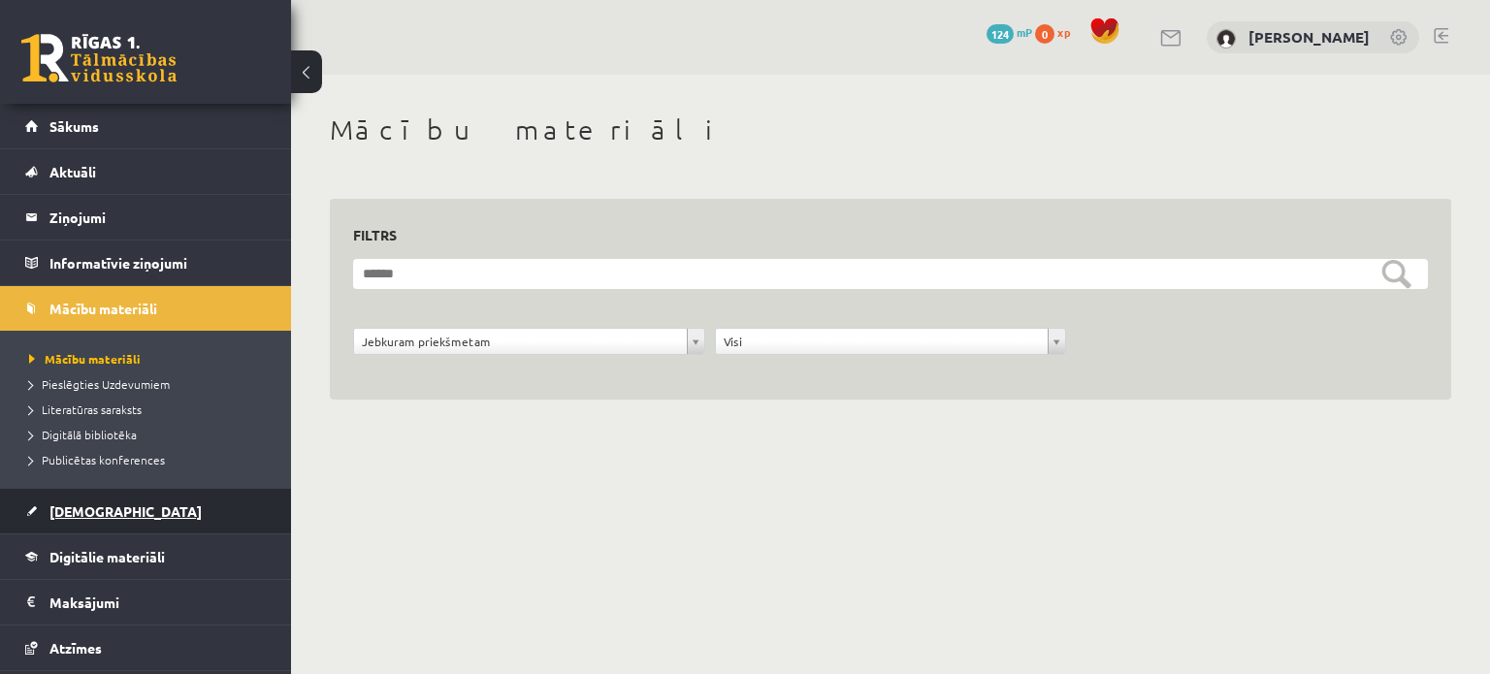
click at [110, 507] on link "[DEMOGRAPHIC_DATA]" at bounding box center [146, 511] width 242 height 45
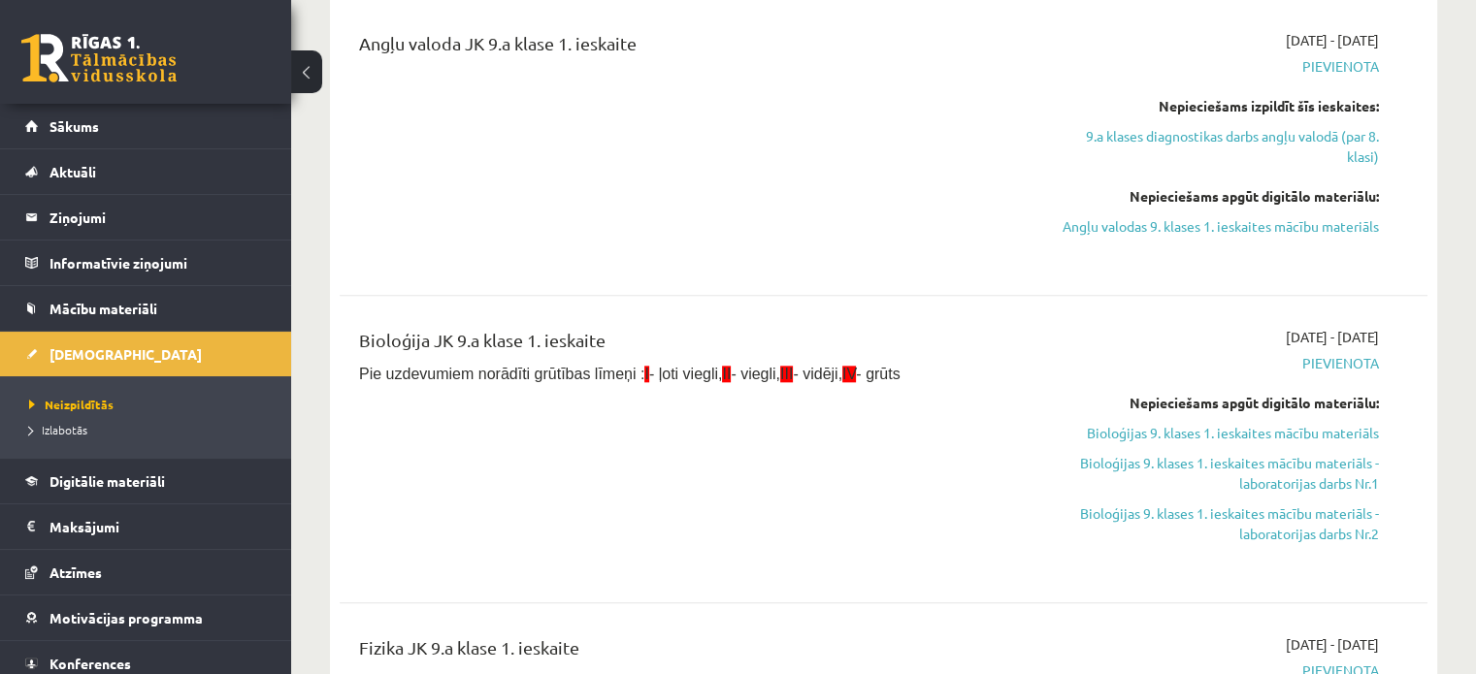
scroll to position [2329, 0]
